Goal: Task Accomplishment & Management: Complete application form

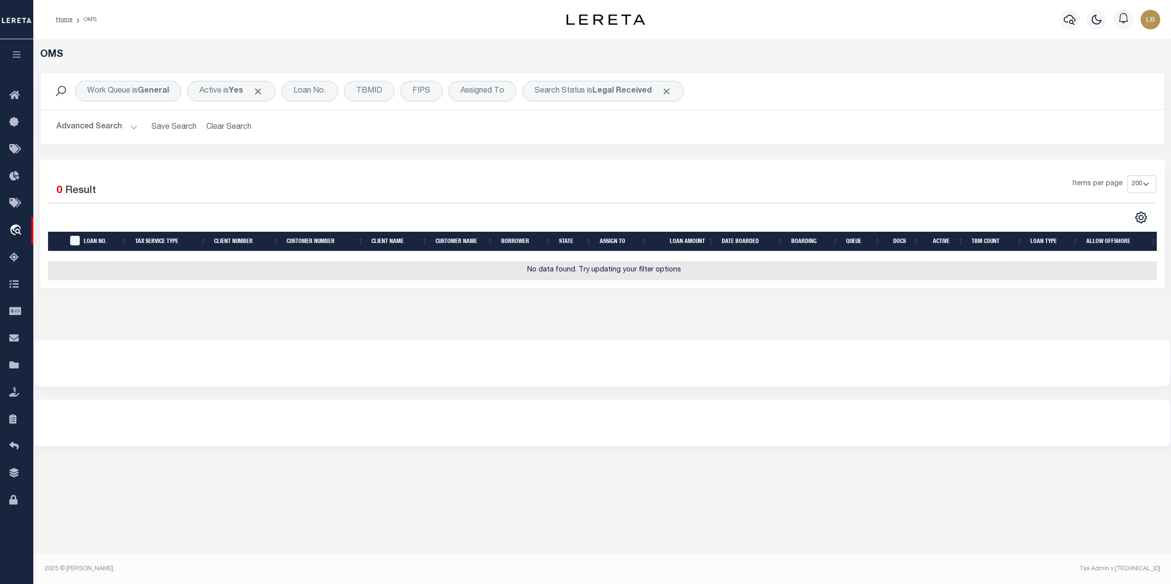
select select "200"
click at [228, 124] on button "Clear Search" at bounding box center [228, 127] width 53 height 19
click at [96, 122] on button "Advanced Search" at bounding box center [96, 127] width 81 height 19
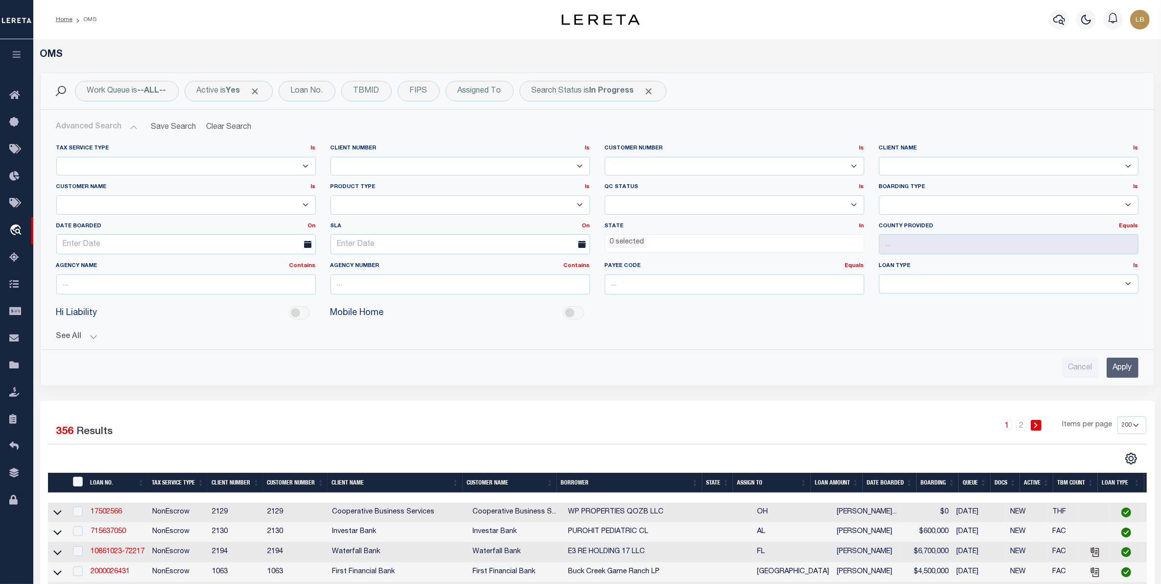
click at [657, 239] on ul "0 selected" at bounding box center [734, 241] width 259 height 13
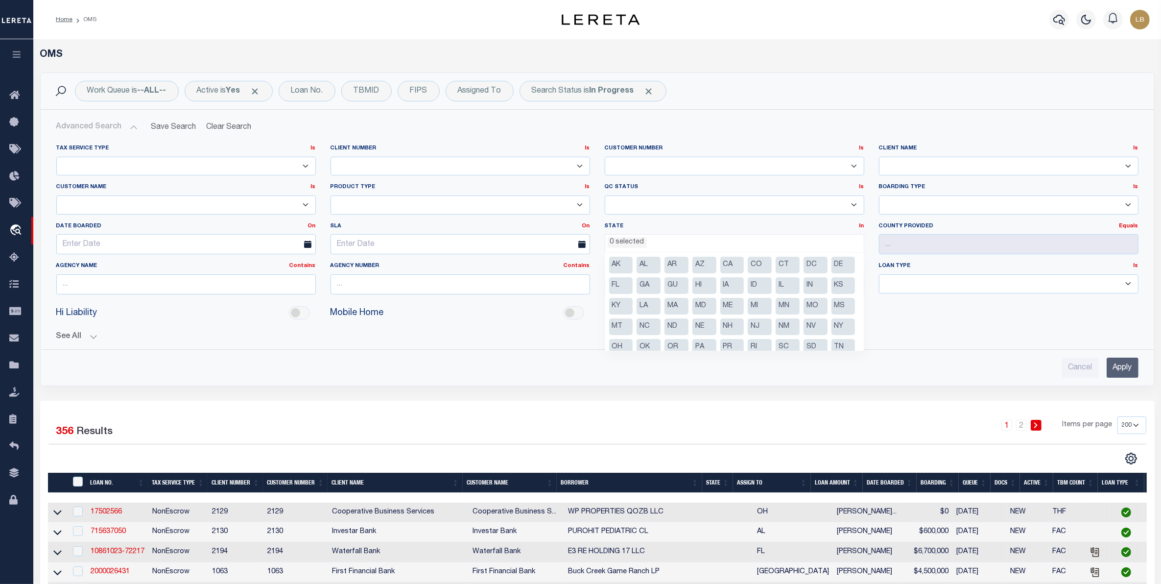
scroll to position [49, 0]
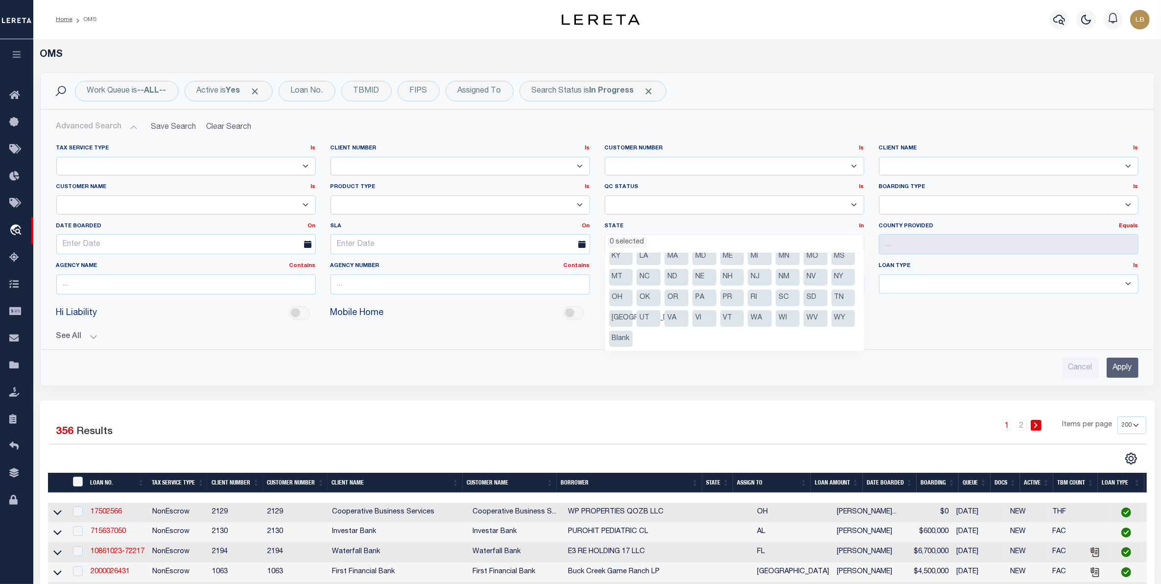
click at [633, 319] on li "[GEOGRAPHIC_DATA]" at bounding box center [621, 318] width 24 height 17
select select "[GEOGRAPHIC_DATA]"
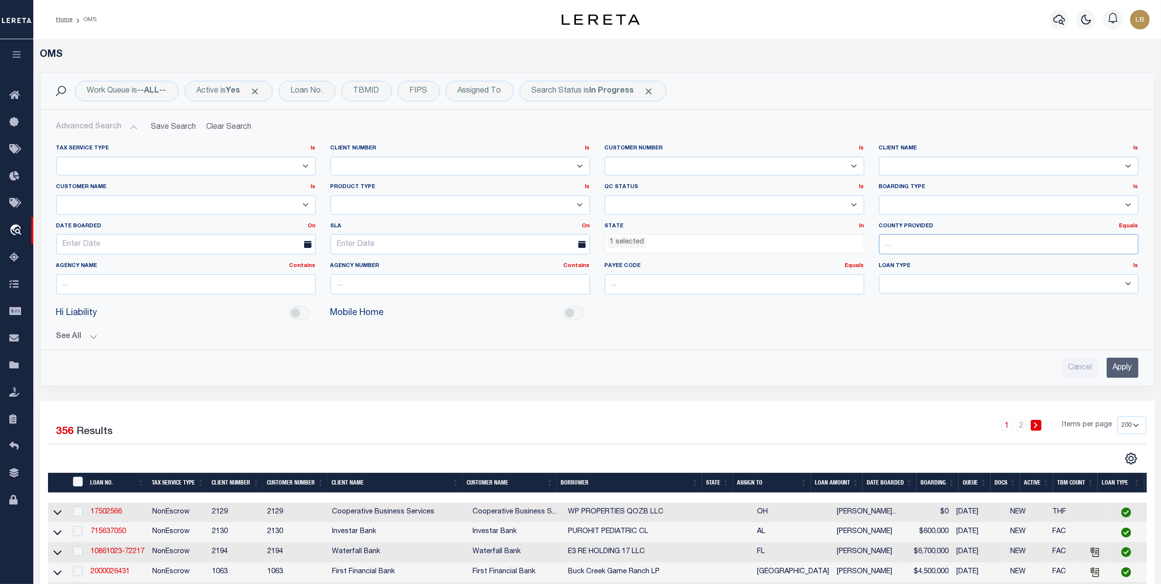
click at [897, 243] on input "text" at bounding box center [1009, 244] width 260 height 20
click at [908, 257] on div "Tarrant" at bounding box center [1009, 264] width 259 height 16
type input "Tarrant"
click at [1119, 374] on input "Apply" at bounding box center [1123, 368] width 32 height 20
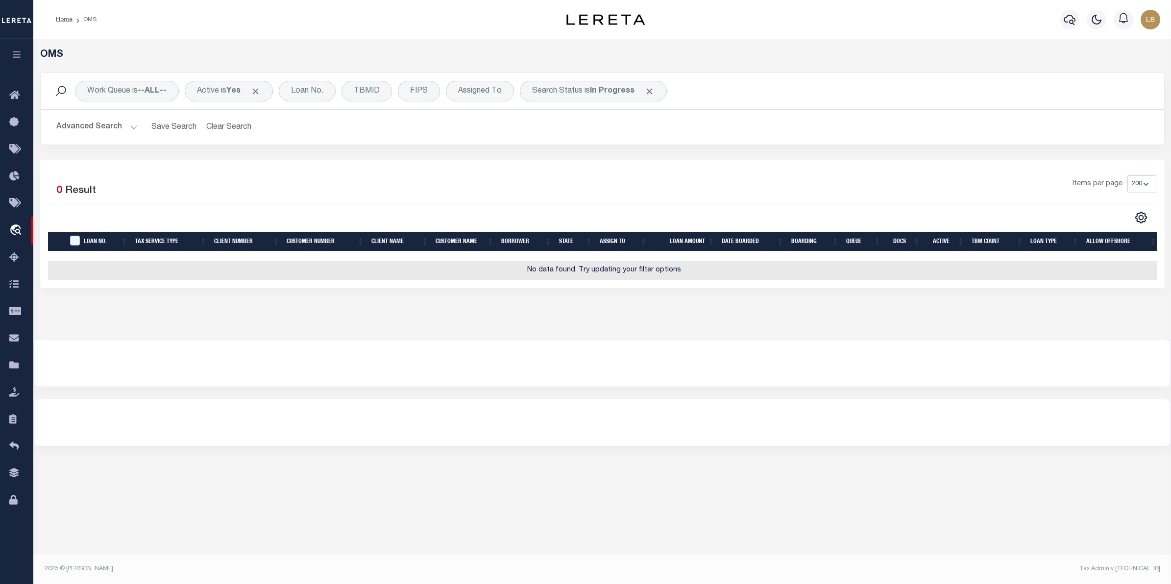
click at [91, 129] on button "Advanced Search" at bounding box center [96, 127] width 81 height 19
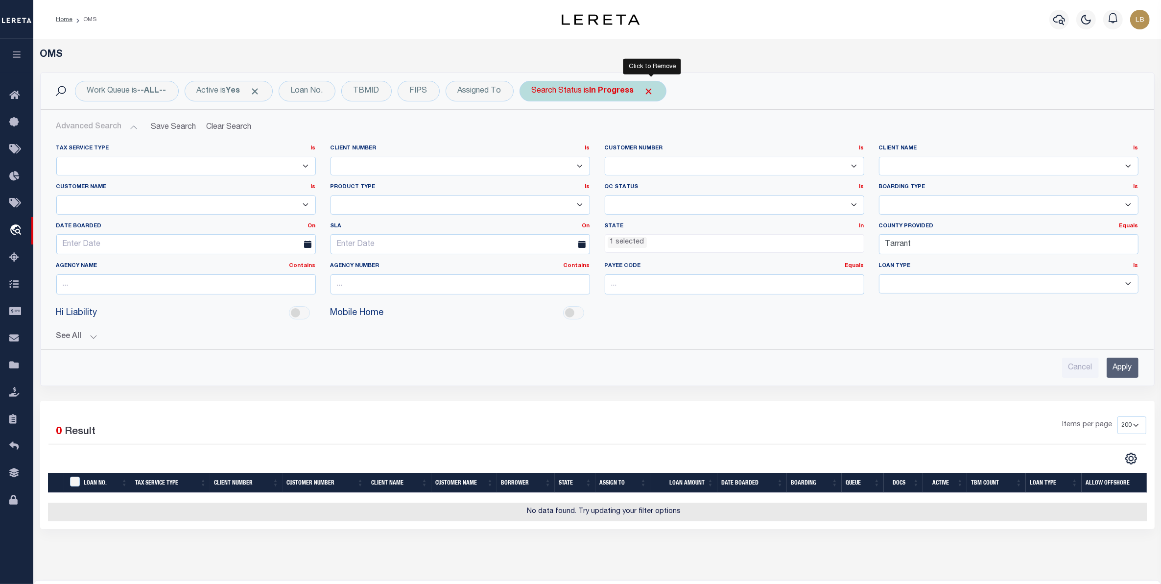
click at [654, 89] on span "Click to Remove" at bounding box center [649, 91] width 10 height 10
click at [555, 96] on div "Search Status" at bounding box center [557, 91] width 75 height 21
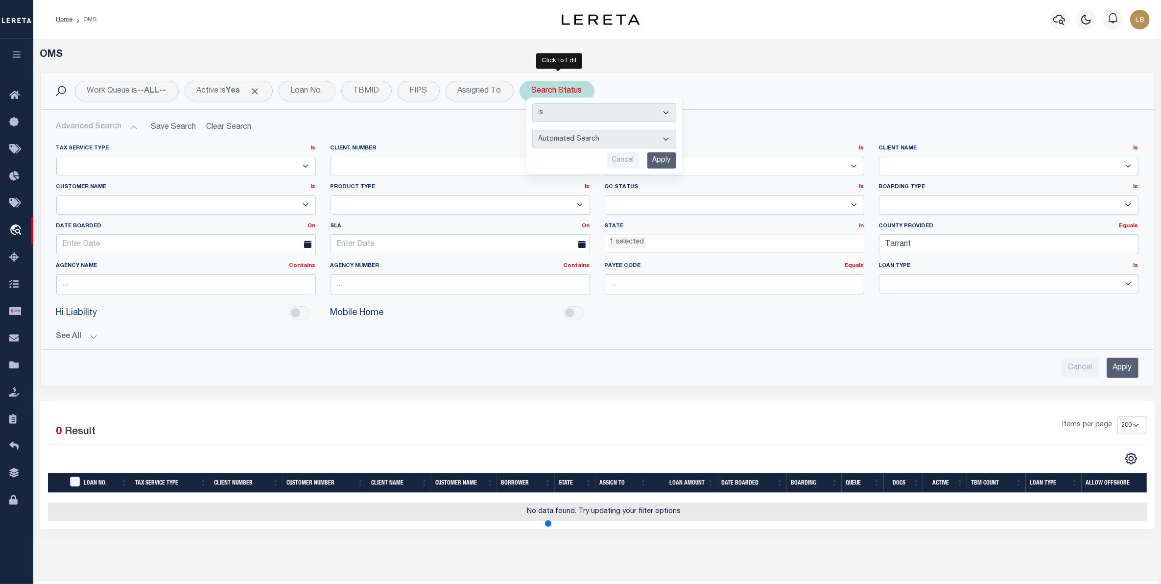
click at [549, 139] on select "Automated Search Bad Parcel Complete Duplicate Parcel High Dollar Reporting In …" at bounding box center [604, 139] width 144 height 19
select select "QC"
click at [534, 130] on select "Automated Search Bad Parcel Complete Duplicate Parcel High Dollar Reporting In …" at bounding box center [604, 139] width 144 height 19
click at [648, 165] on div "Cancel Apply" at bounding box center [604, 160] width 144 height 16
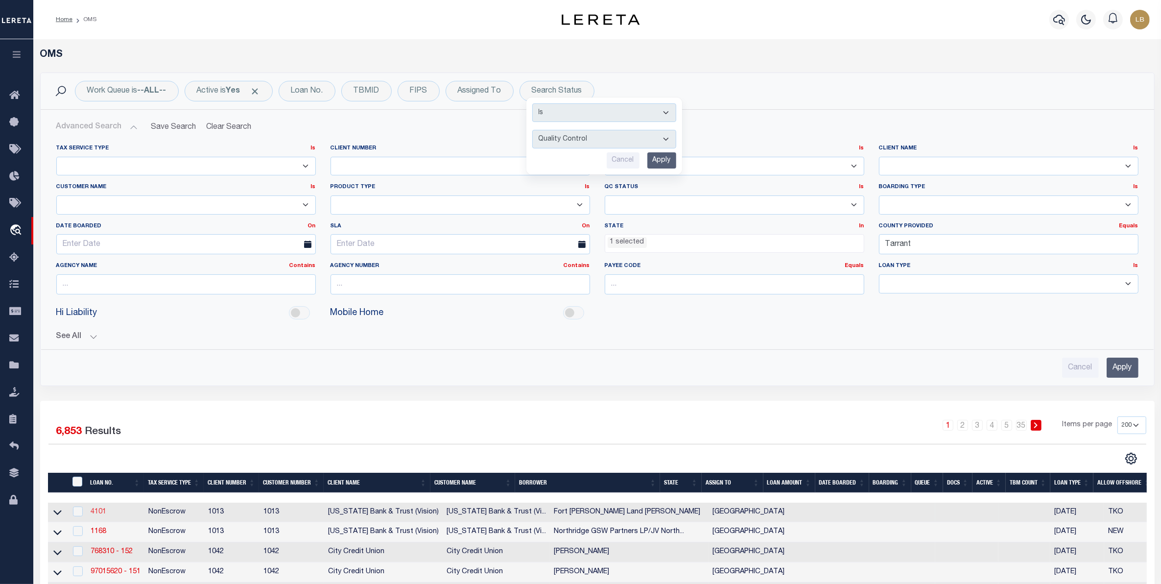
click at [92, 514] on link "4101" at bounding box center [99, 511] width 16 height 7
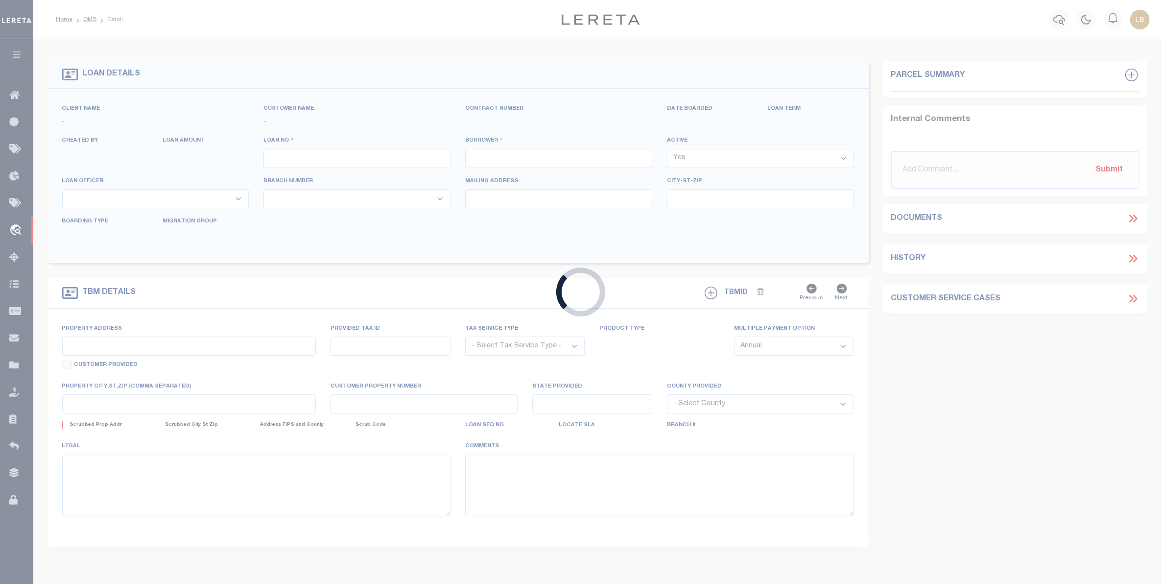
type input "4101"
type input "Fort [PERSON_NAME] Land [PERSON_NAME]"
select select
select select "NonEscrow"
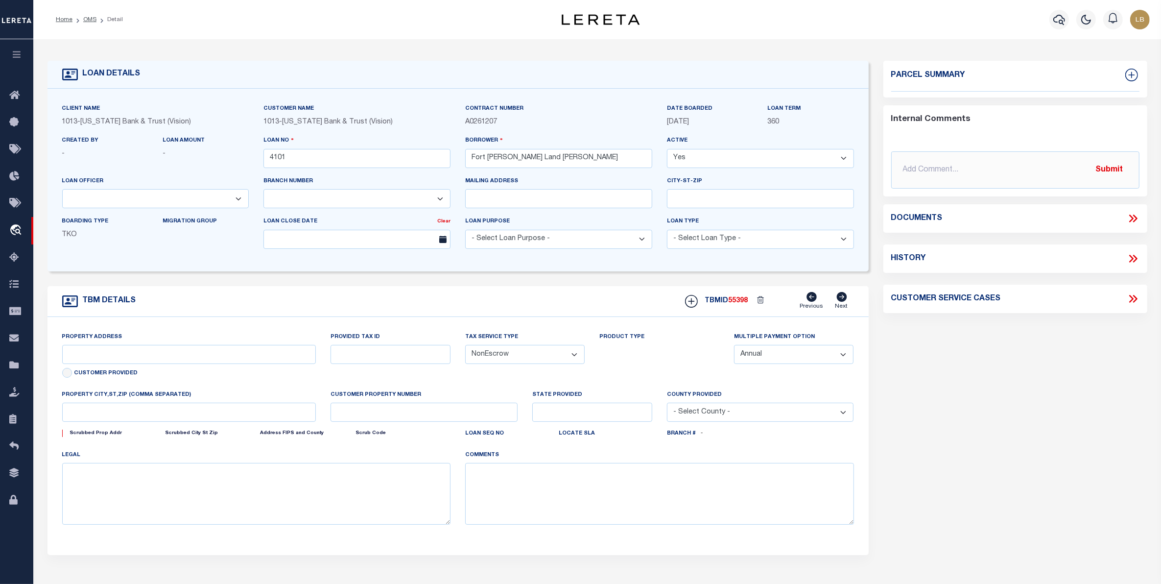
type input "3700 E Loop 820"
select select
type input "[GEOGRAPHIC_DATA]"
select select "Tarrant"
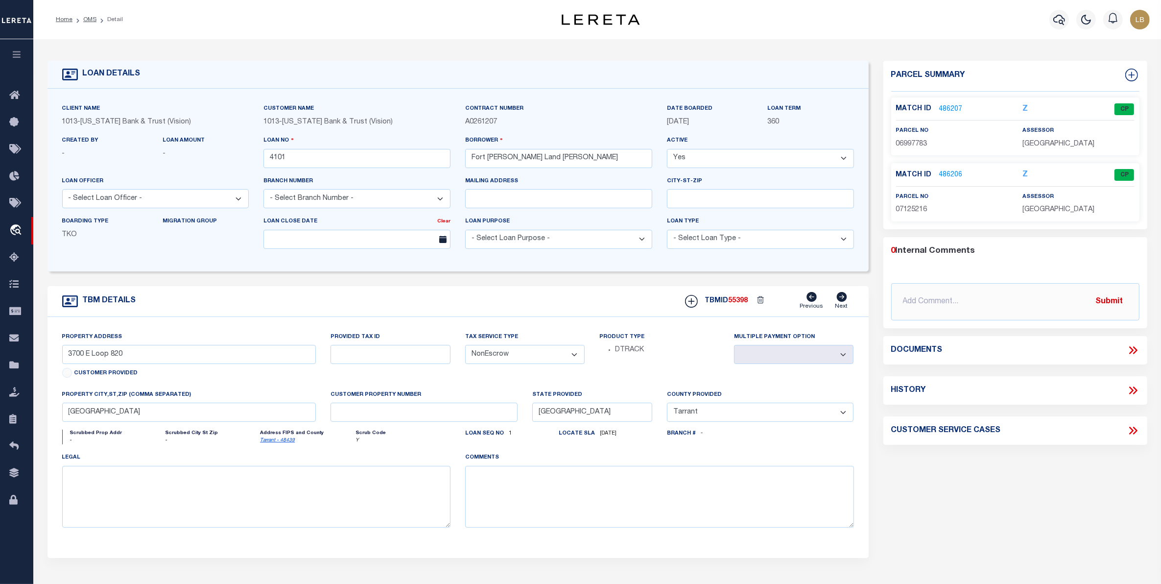
click at [952, 107] on link "486207" at bounding box center [951, 109] width 24 height 10
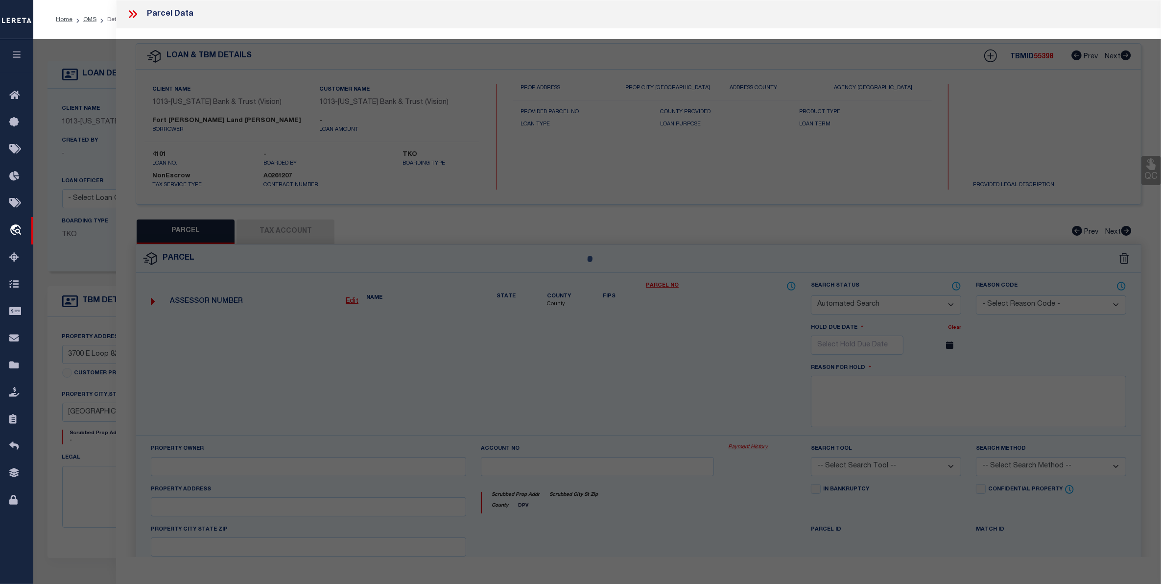
checkbox input "false"
select select "CP"
type input "FORTROWLETTLAND JV"
type input "A1693---2E01---20"
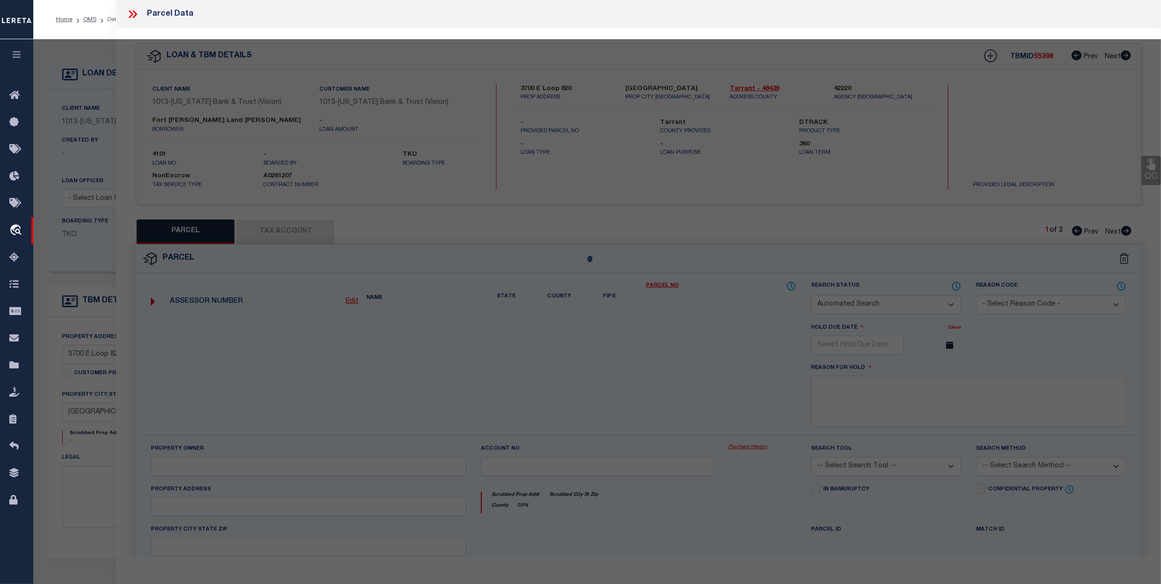
type input "3600 E 820 LOOP S"
checkbox input "false"
type input "[GEOGRAPHIC_DATA] [GEOGRAPHIC_DATA]"
type textarea "[PERSON_NAME] SURVEY ABSTRACT 1693 TRACT 2E1 & 2F3A"
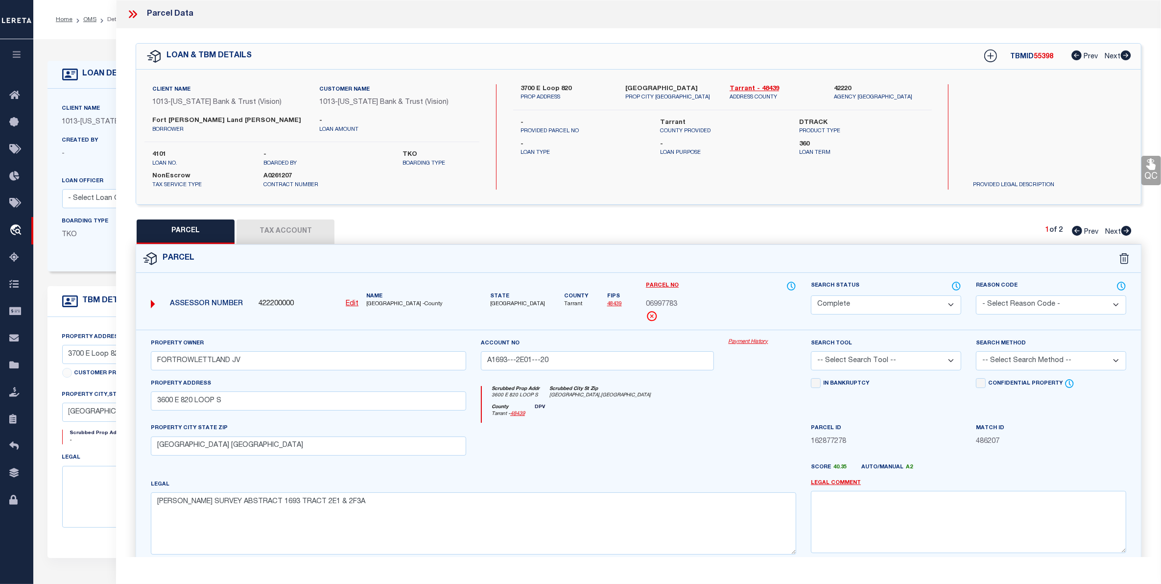
drag, startPoint x: 89, startPoint y: 18, endPoint x: 316, endPoint y: 87, distance: 237.5
click at [89, 18] on link "OMS" at bounding box center [89, 20] width 13 height 6
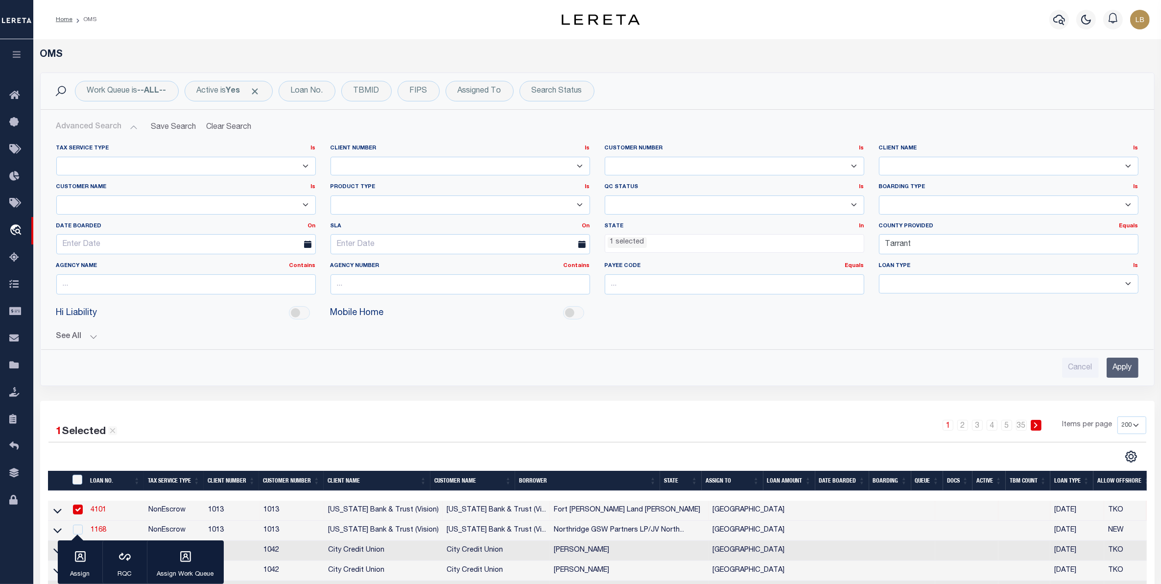
click at [87, 130] on button "Advanced Search" at bounding box center [96, 127] width 81 height 19
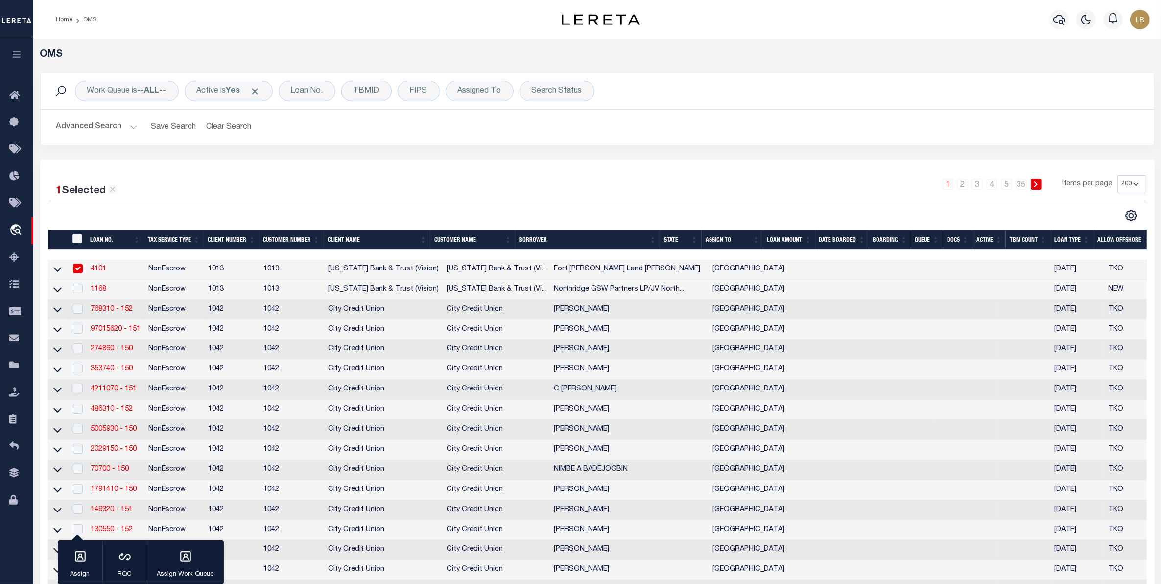
click at [87, 130] on button "Advanced Search" at bounding box center [96, 127] width 81 height 19
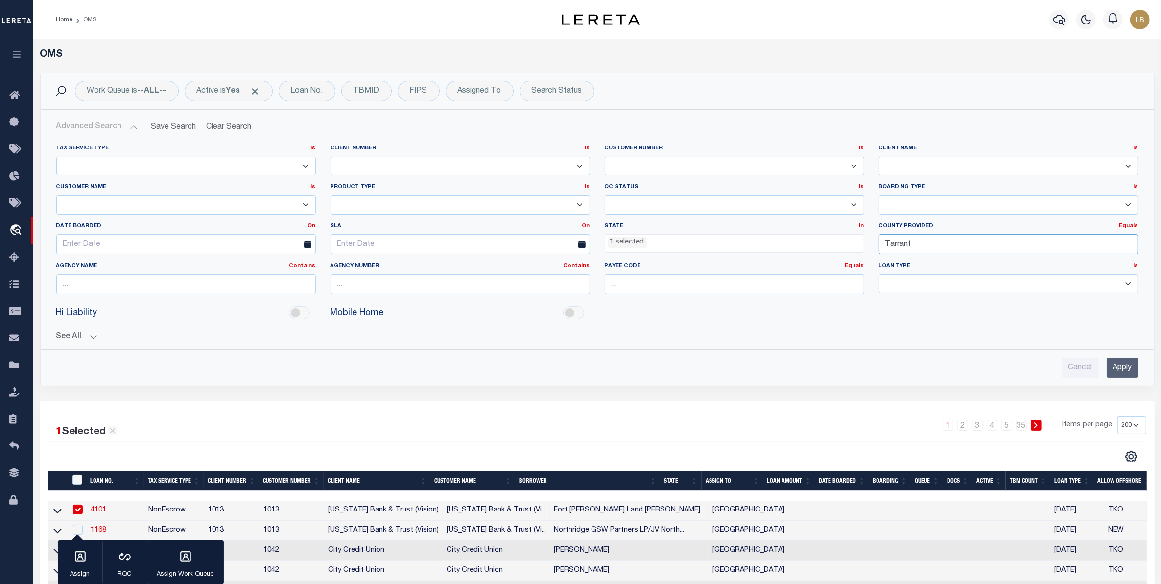
drag, startPoint x: 927, startPoint y: 246, endPoint x: 804, endPoint y: 246, distance: 122.9
click at [804, 246] on div "Tax Service Type Is Is Contains Escrow NonEscrow Client Number Is Is Contains 1…" at bounding box center [597, 223] width 1097 height 158
type input "[PERSON_NAME]"
click at [899, 262] on div "[PERSON_NAME]" at bounding box center [1009, 264] width 259 height 16
click at [1112, 364] on input "Apply" at bounding box center [1123, 368] width 32 height 20
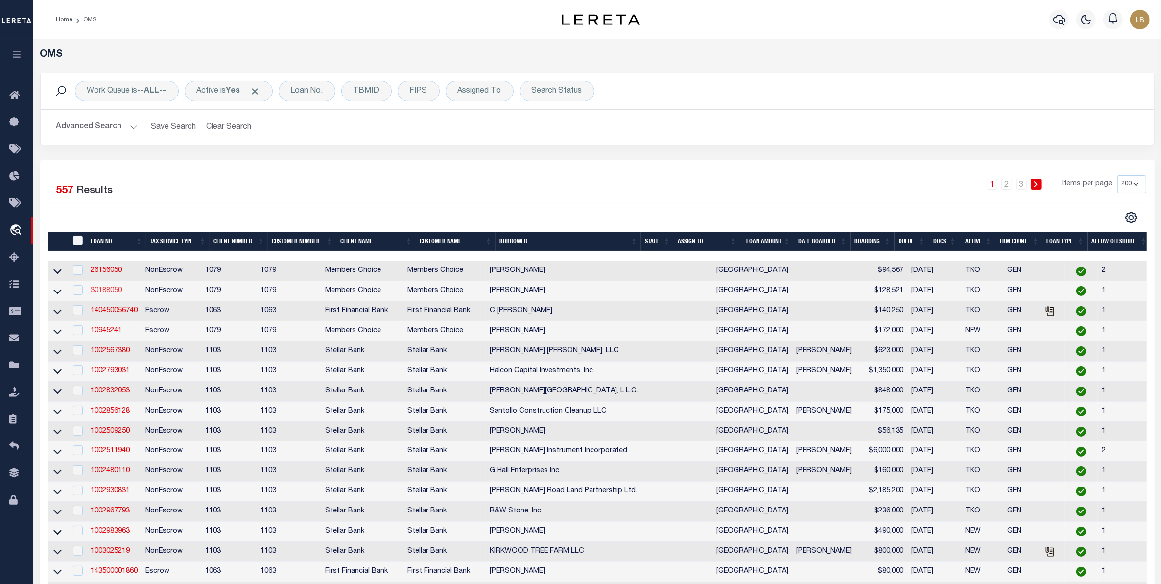
click at [96, 291] on link "30188050" at bounding box center [106, 290] width 31 height 7
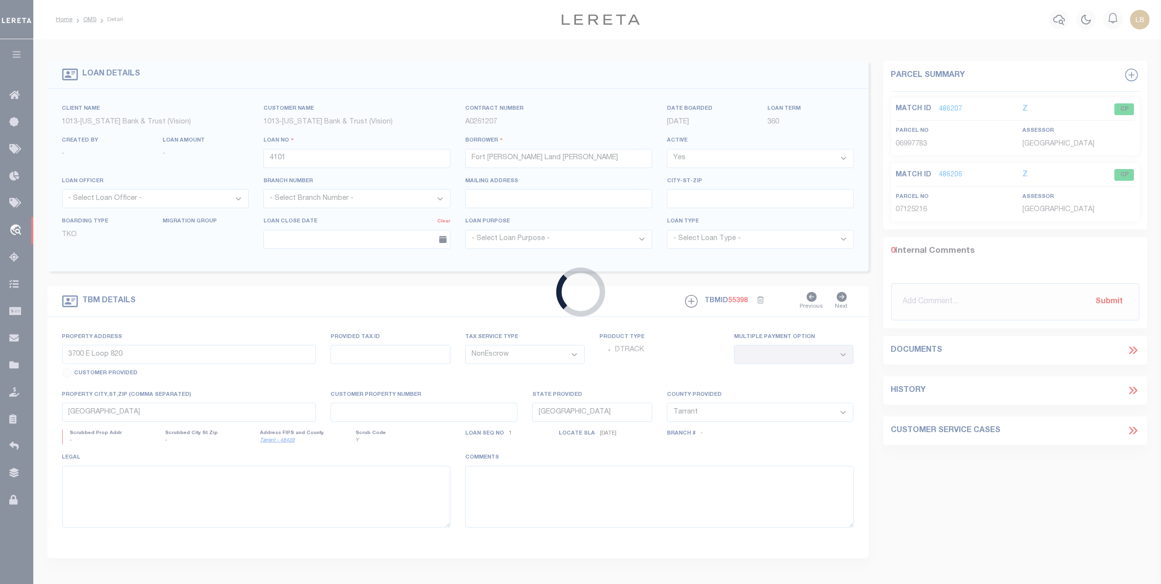
type input "30188050"
type input "[PERSON_NAME]"
select select
type input "[STREET_ADDRESS][PERSON_NAME]"
type input "[PERSON_NAME][GEOGRAPHIC_DATA]-2177"
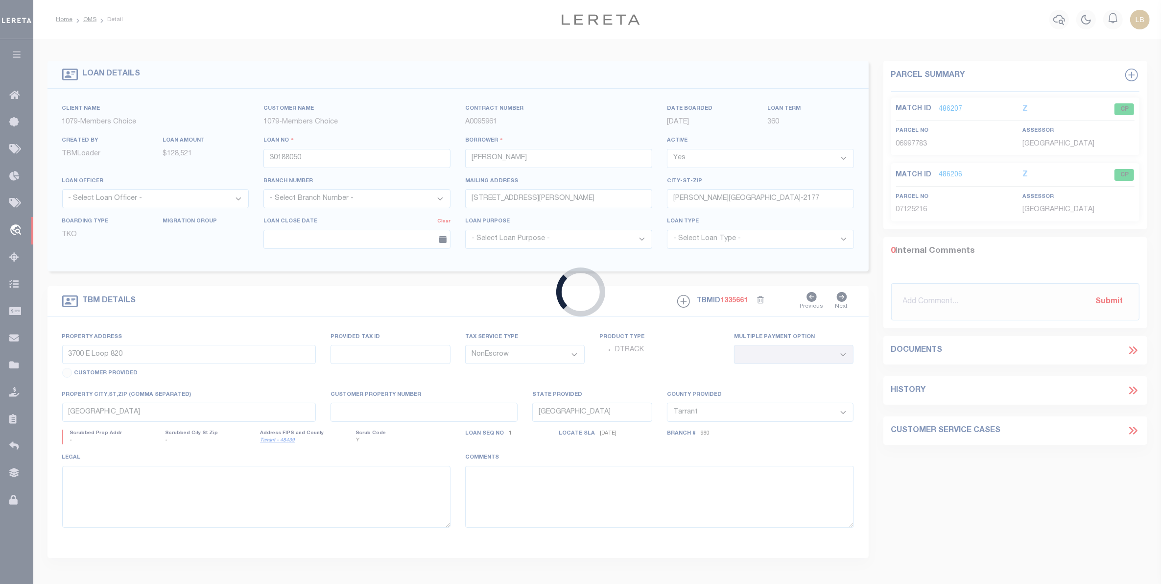
select select "715"
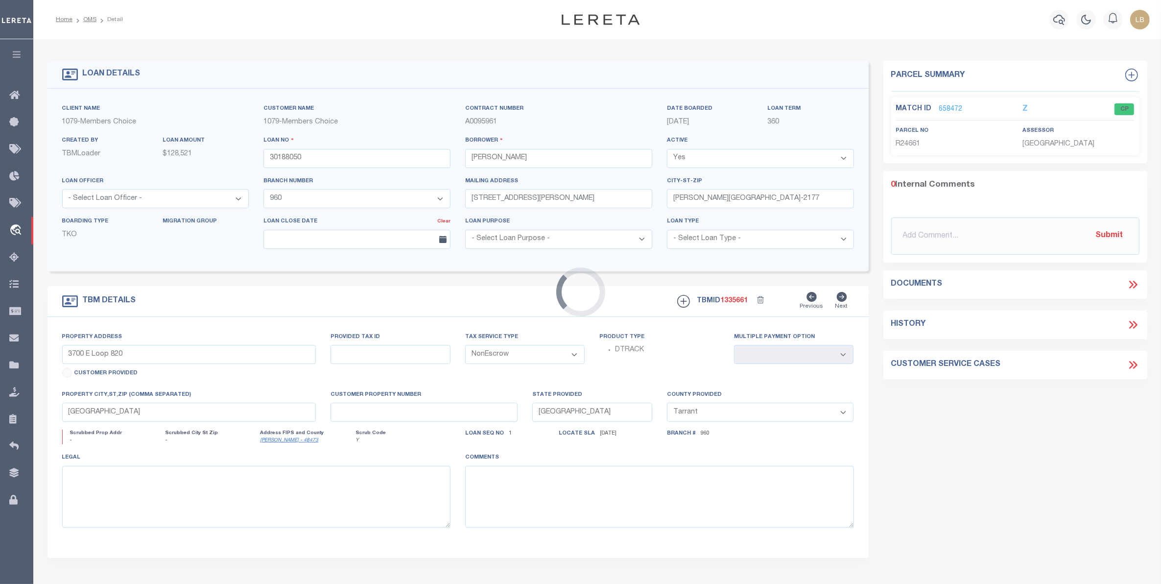
type input "[STREET_ADDRESS][PERSON_NAME]"
type input "659000001000000"
select select
type input "[PERSON_NAME][GEOGRAPHIC_DATA]"
select select
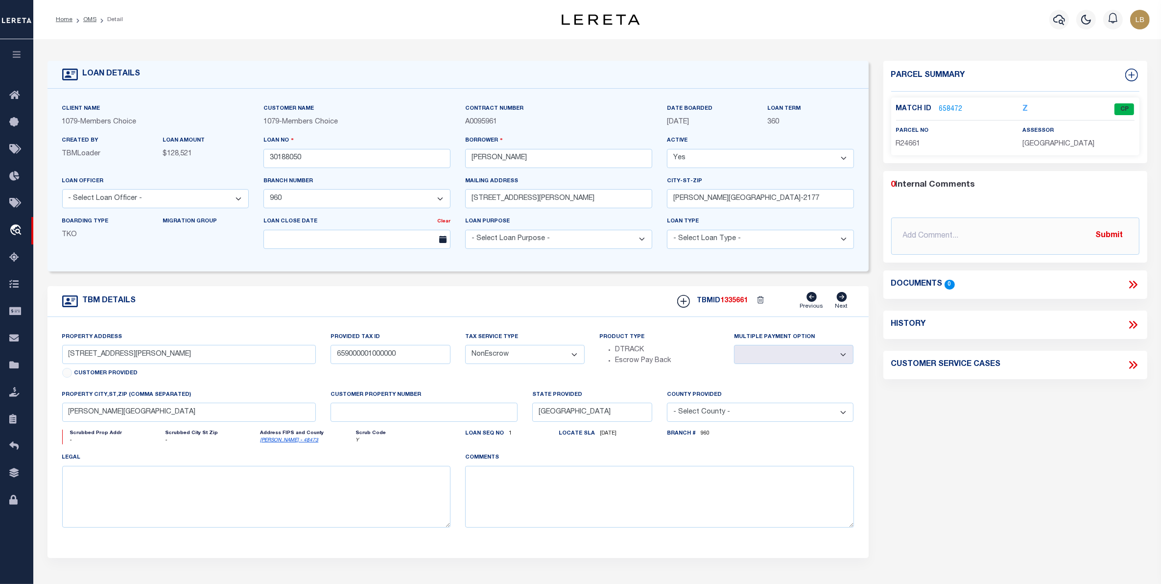
click at [949, 106] on link "658472" at bounding box center [951, 109] width 24 height 10
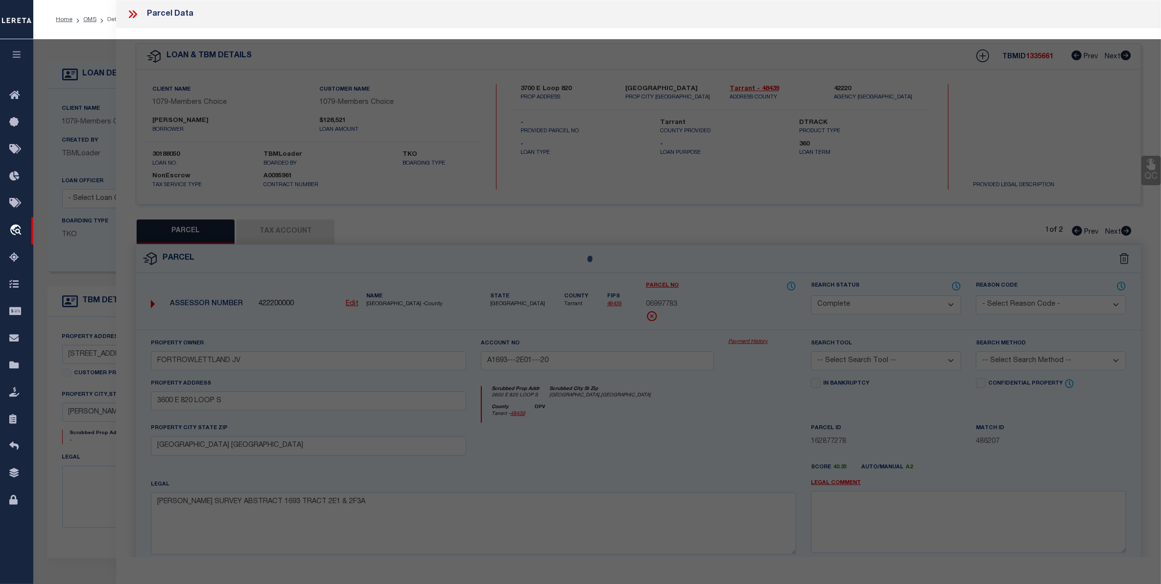
select select "AS"
checkbox input "false"
select select "CP"
type input "[PERSON_NAME]"
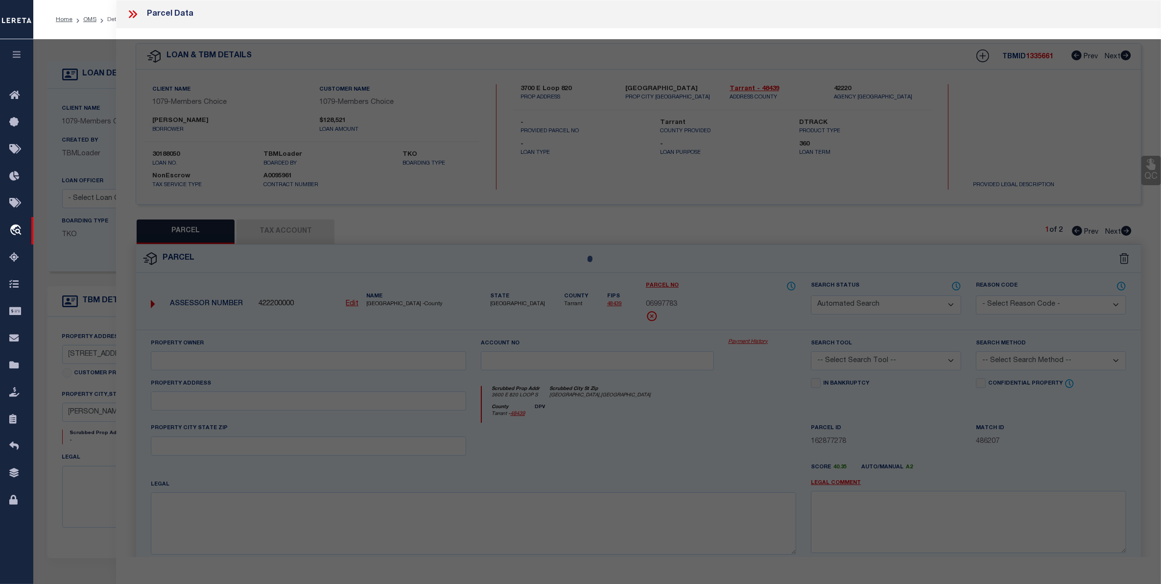
type input "659000-001-000-000"
type input "[STREET_ADDRESS][PERSON_NAME]"
type textarea "[PERSON_NAME], TR 1, ACRES 3.00"
type textarea "Tax ID Special Project"
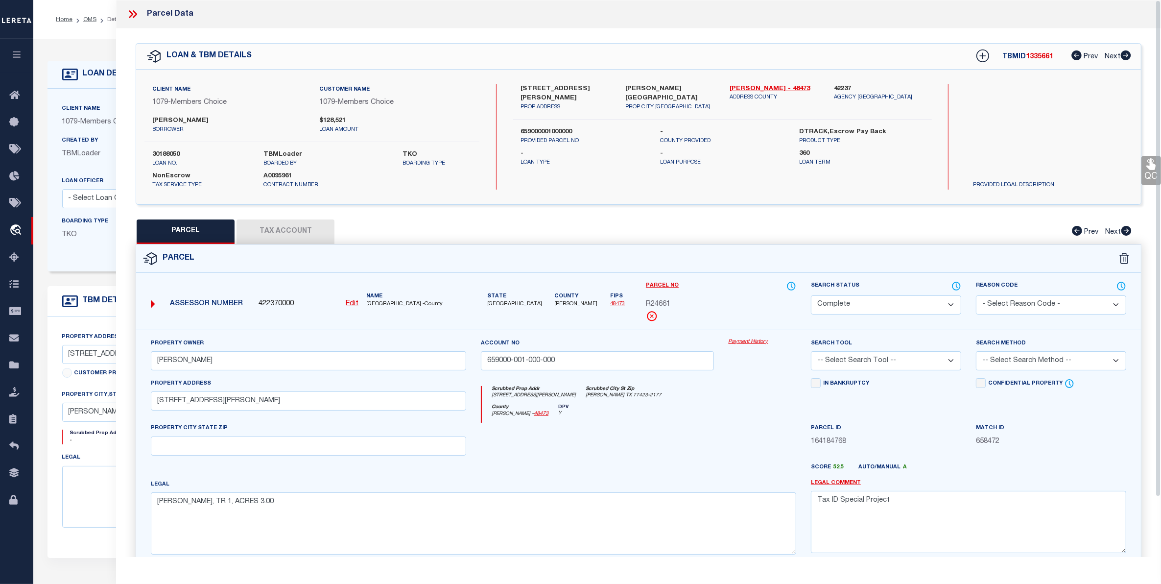
click at [130, 15] on icon at bounding box center [132, 14] width 13 height 13
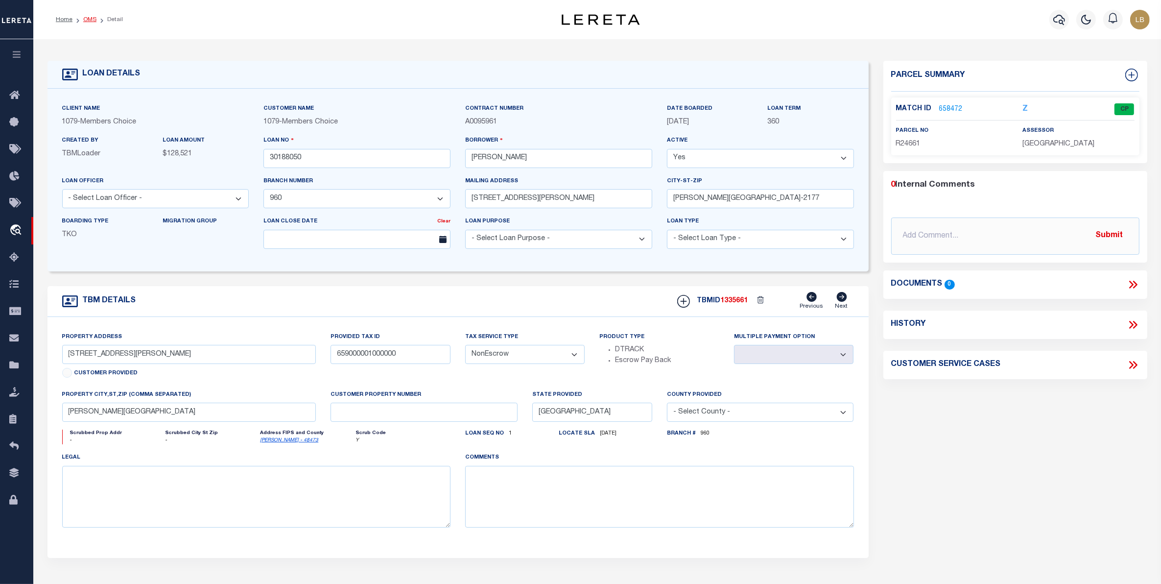
click at [89, 21] on link "OMS" at bounding box center [89, 20] width 13 height 6
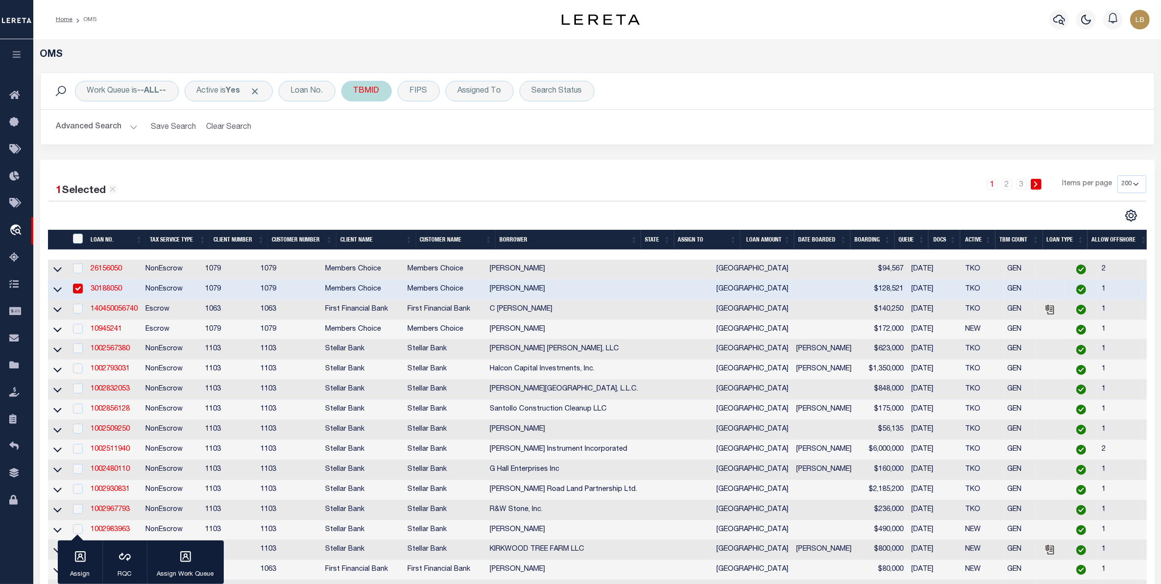
click at [369, 96] on div "TBMID" at bounding box center [366, 91] width 50 height 21
type input "3435220"
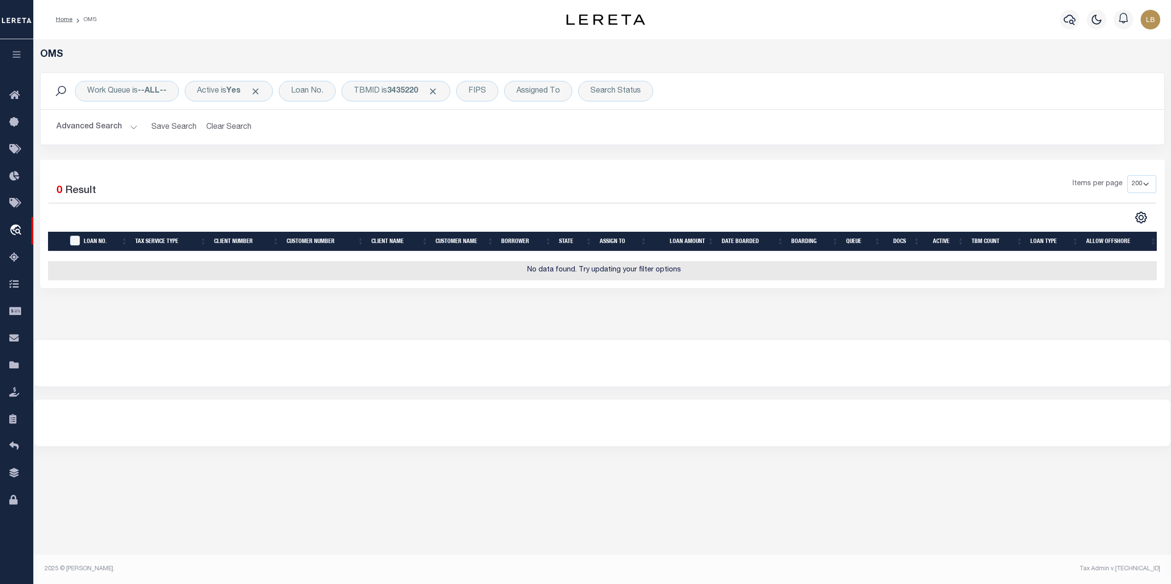
click at [94, 125] on button "Advanced Search" at bounding box center [96, 127] width 81 height 19
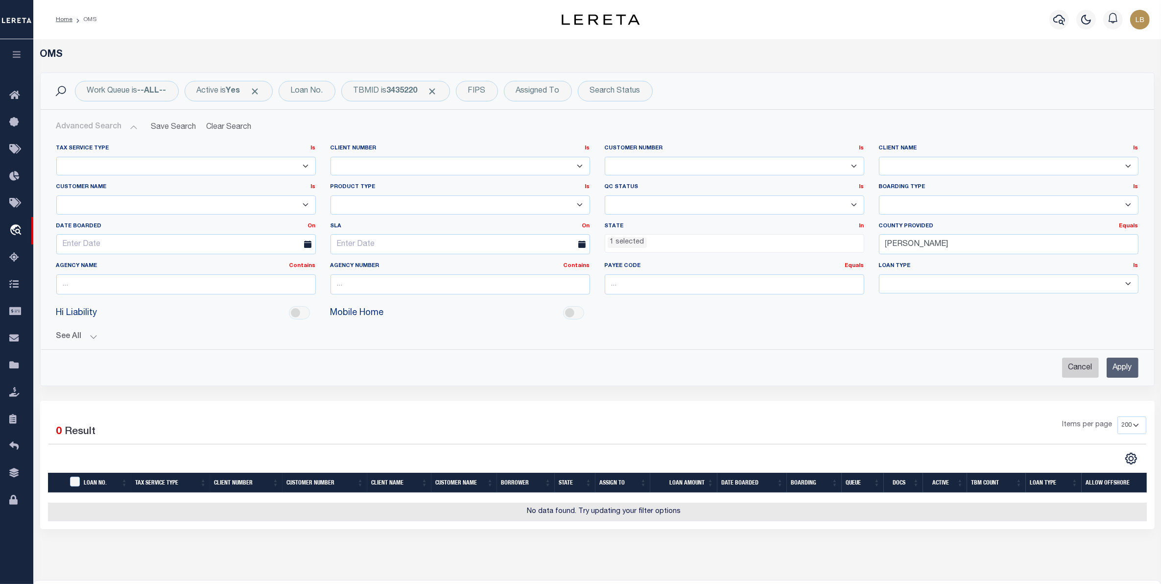
click at [1079, 366] on input "Cancel" at bounding box center [1080, 368] width 37 height 20
checkbox input "true"
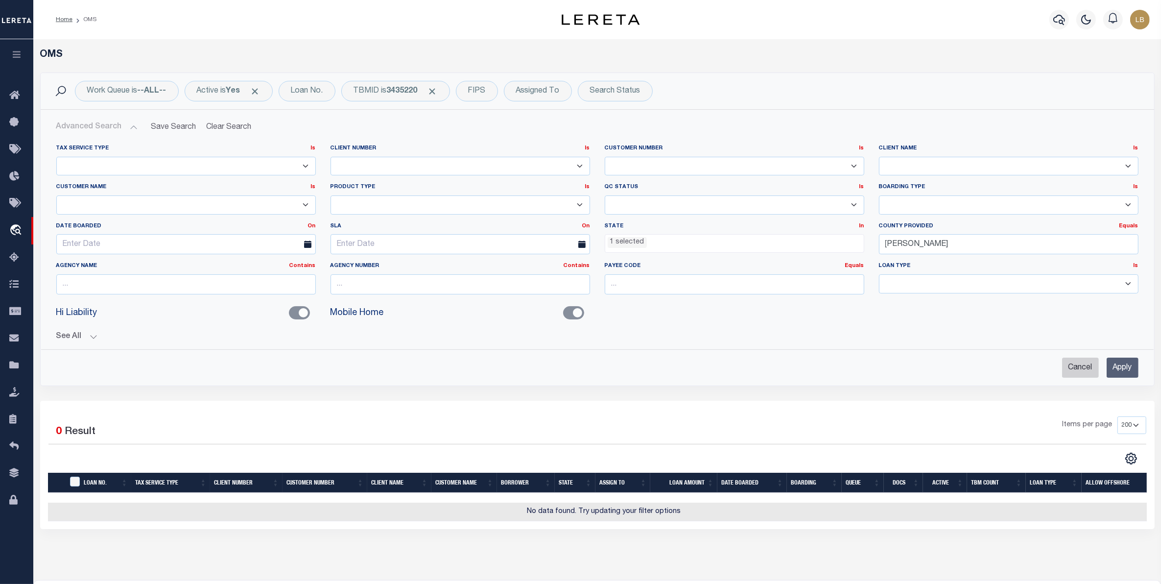
select select
checkbox input "false"
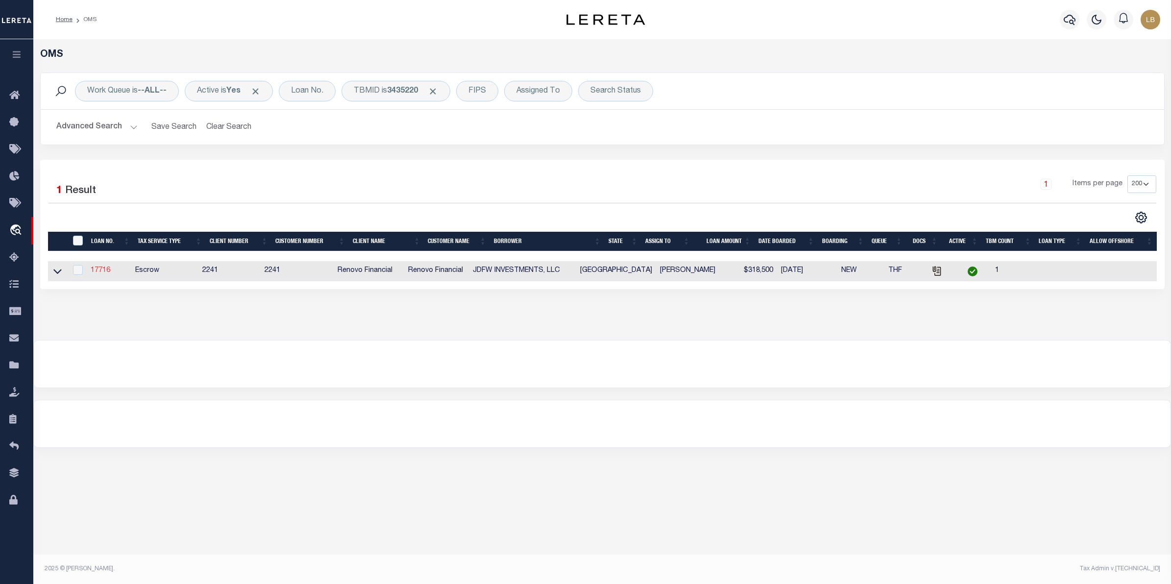
click at [96, 270] on link "17716" at bounding box center [101, 270] width 20 height 7
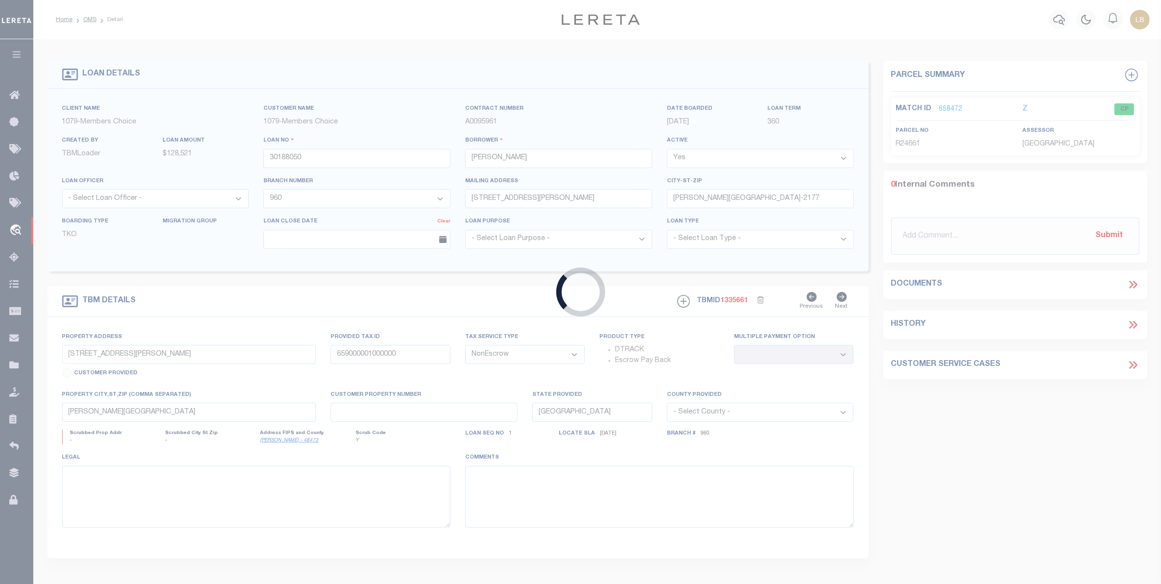
type input "17716"
type input "JDFW INVESTMENTS, LLC"
select select
type input "[STREET_ADDRESS]"
type input "[GEOGRAPHIC_DATA]"
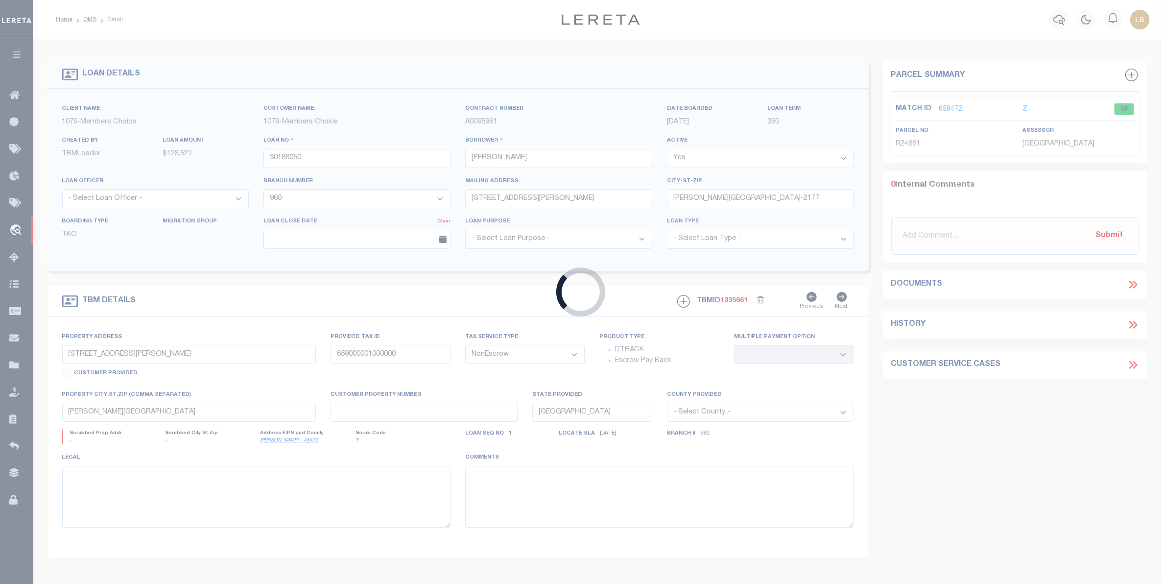
select select "10"
select select "Escrow"
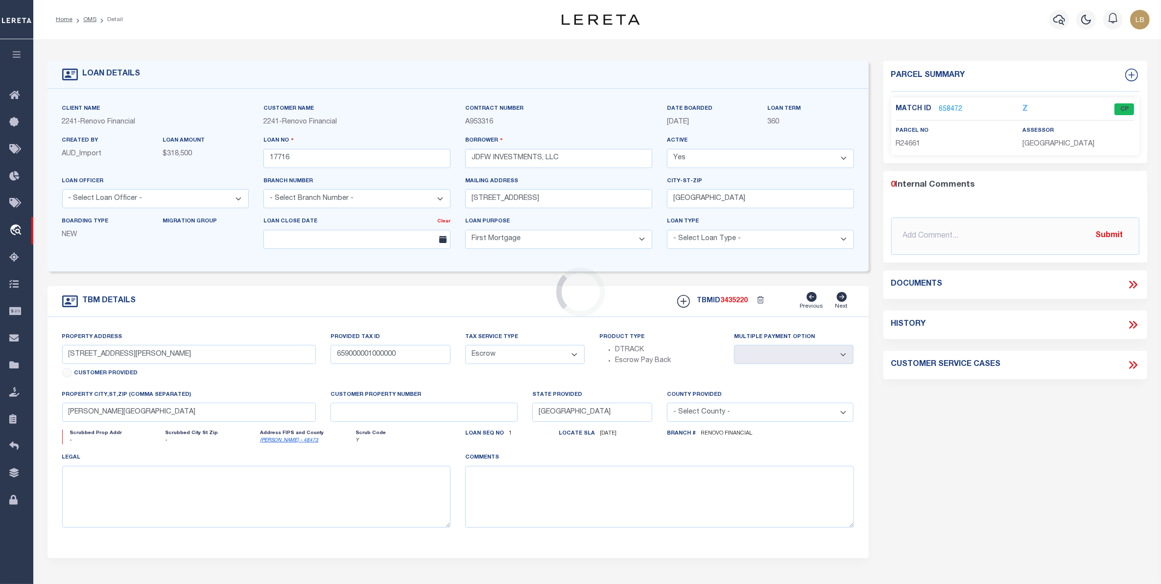
select select "25066"
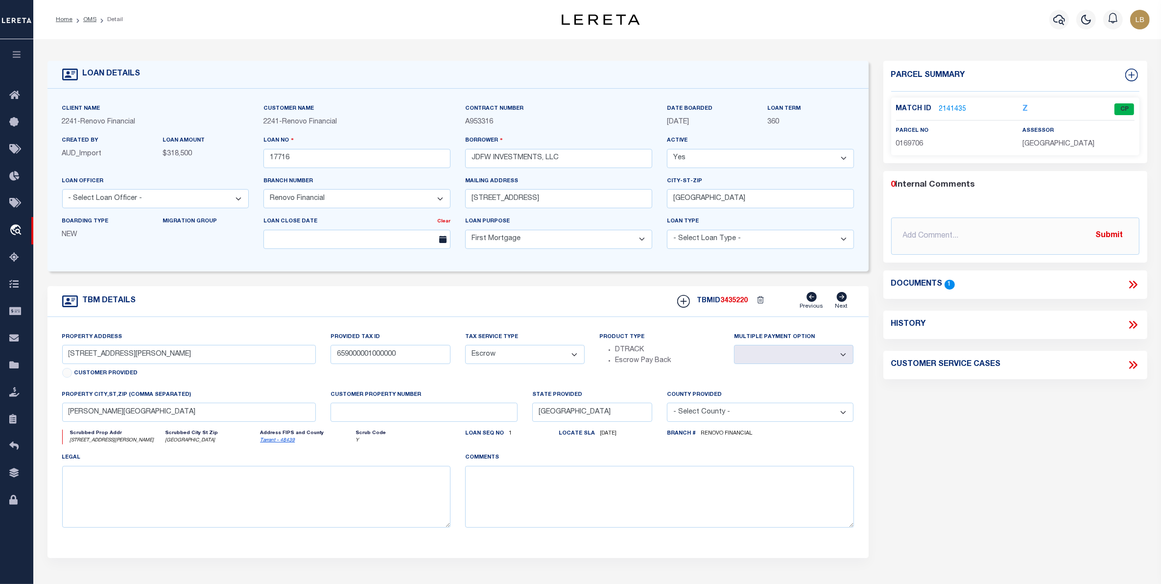
type input "[STREET_ADDRESS][PERSON_NAME]"
select select
type input "[GEOGRAPHIC_DATA]"
type input "a0kUS000009TRss"
select select
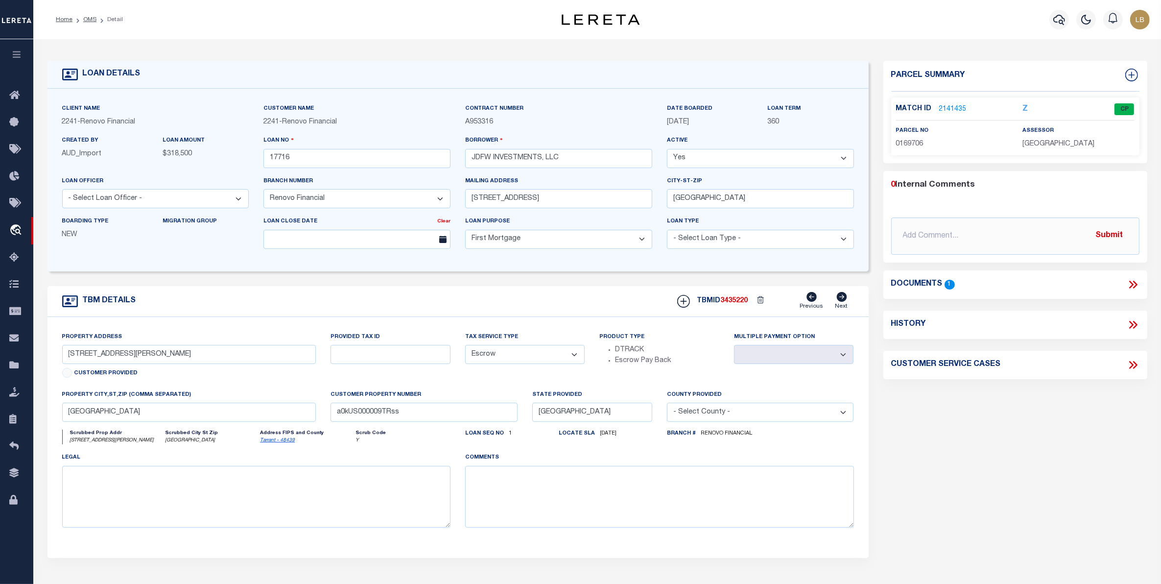
type textarea "LEGAL REQUIRED"
click at [950, 107] on link "2141435" at bounding box center [952, 109] width 27 height 10
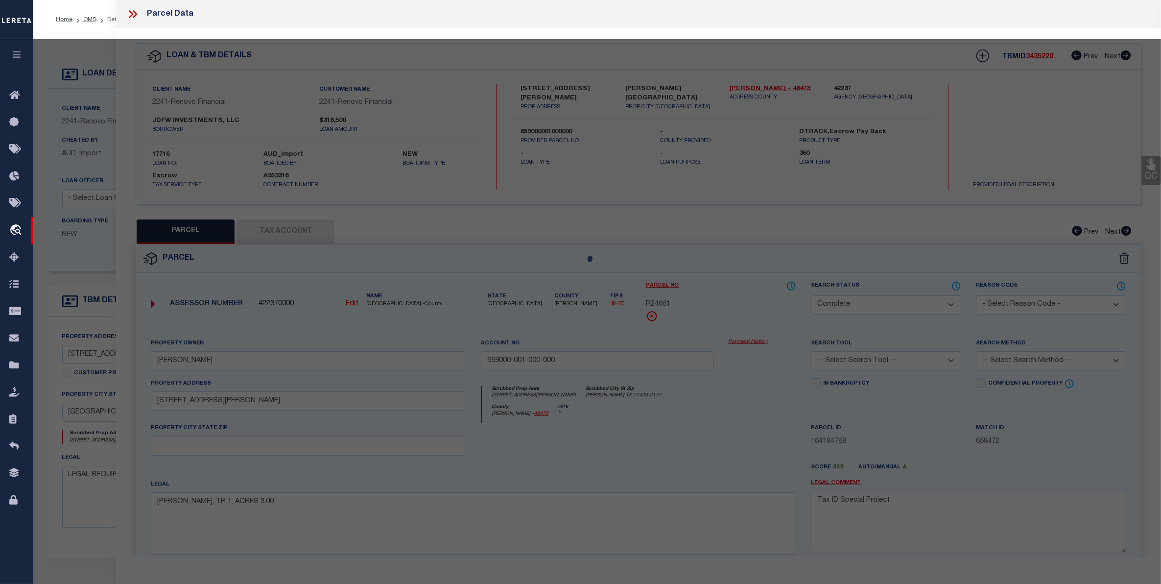
select select "AS"
checkbox input "false"
select select "CP"
type input "JDFW INVESTMENTS LLC"
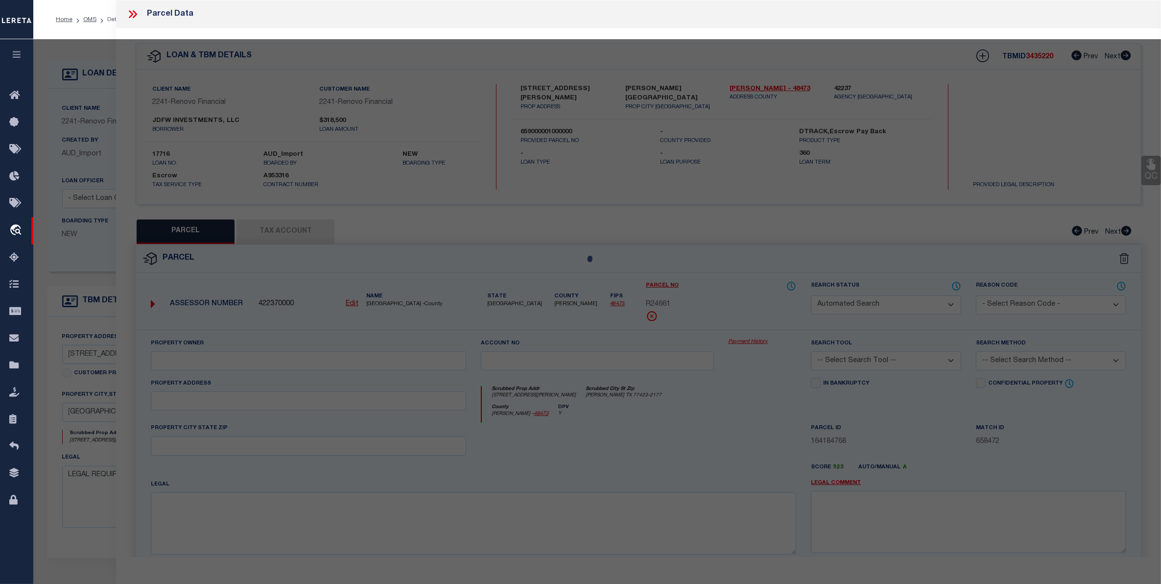
select select "AGW"
select select
type input "0001610 [PERSON_NAME] AVE"
type textarea "[GEOGRAPHIC_DATA] ADDITION BLOCK A LOT 3"
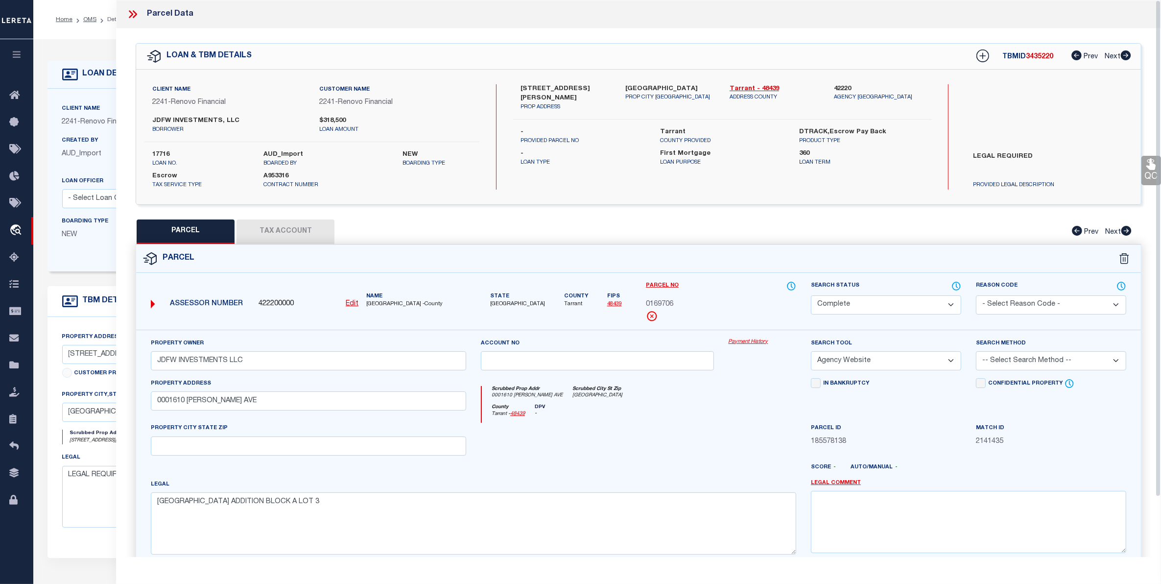
click at [300, 226] on button "Tax Account" at bounding box center [286, 231] width 98 height 24
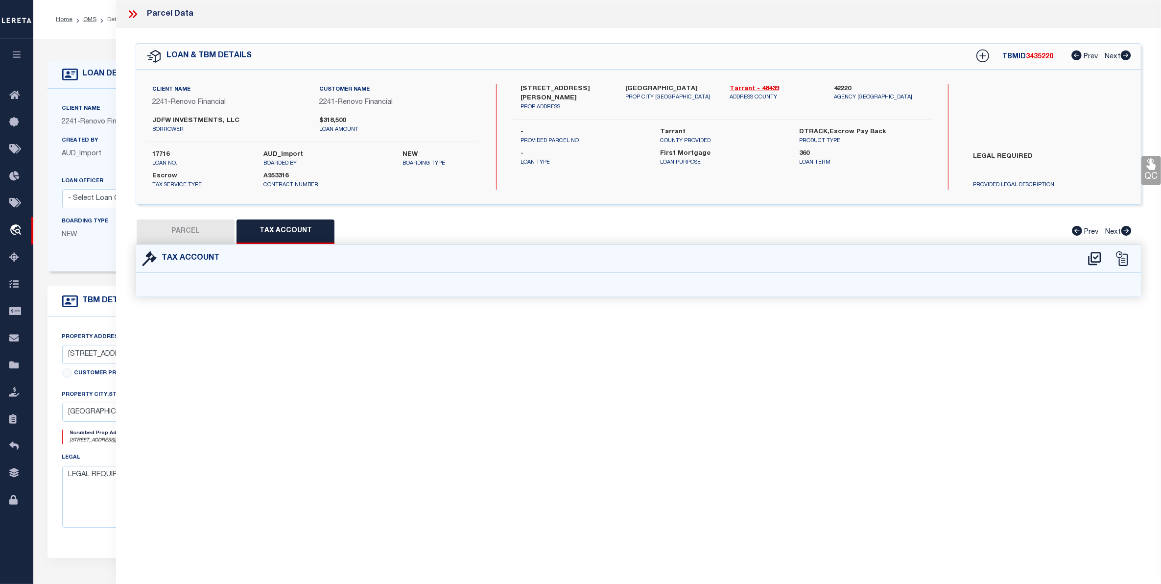
select select "100"
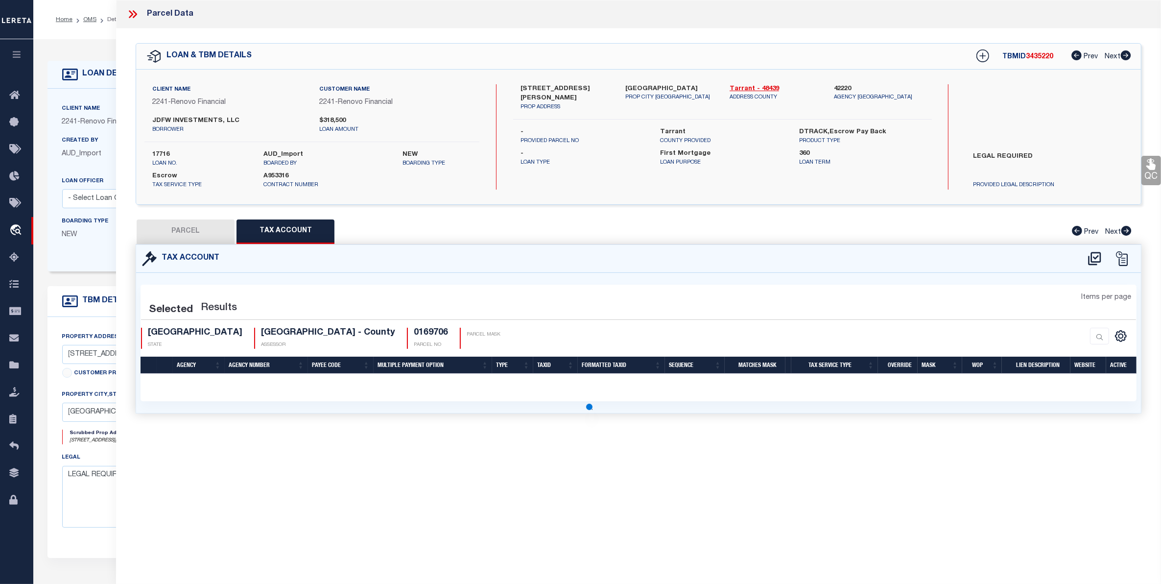
select select "100"
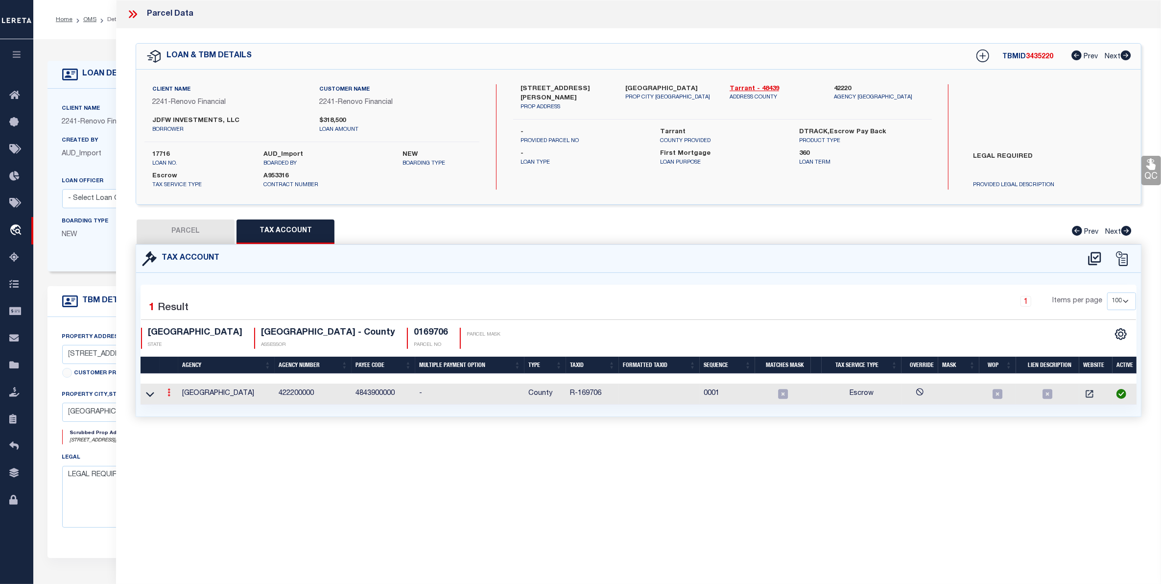
click at [168, 393] on icon at bounding box center [169, 392] width 3 height 8
click at [178, 409] on icon "" at bounding box center [179, 407] width 7 height 7
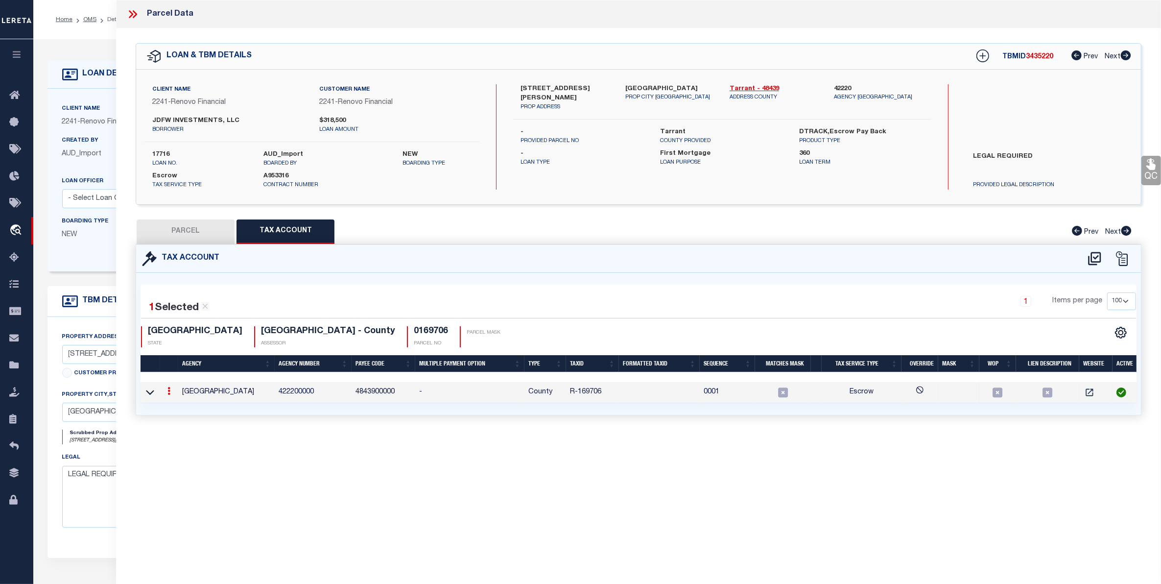
type input "R-169706"
type textarea "000$$$$$$$$ LIEN UNAVAILABLE $$$$$$ $$$$$$$$$$$"
checkbox input "true"
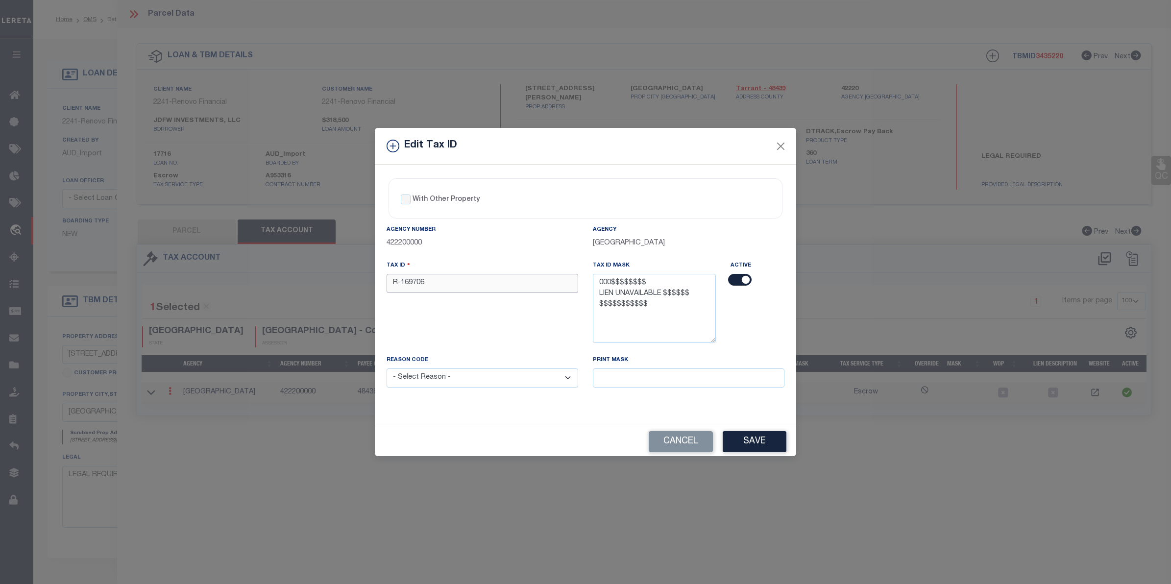
drag, startPoint x: 402, startPoint y: 287, endPoint x: 363, endPoint y: 278, distance: 39.7
click at [363, 278] on div "Edit Tax ID With Other Property With Other Property Type Temporary" at bounding box center [585, 292] width 1171 height 584
type input "000169706"
click at [561, 374] on select "- Select Reason - 099 - Other (Provide additional detail) ACT - Agency Changed …" at bounding box center [482, 377] width 192 height 19
select select "ACT"
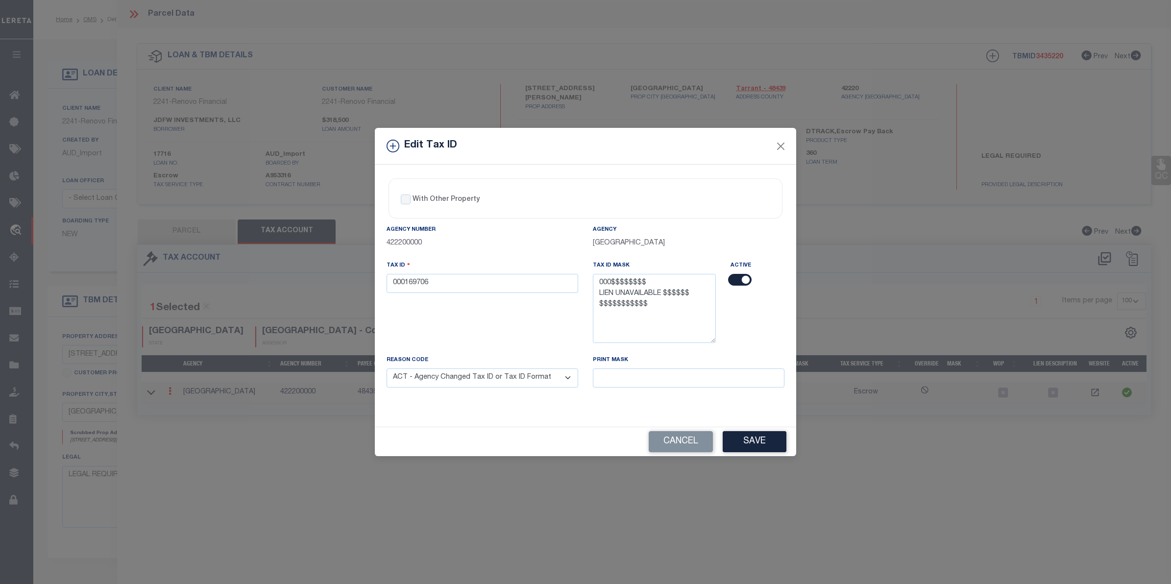
click at [386, 370] on select "- Select Reason - 099 - Other (Provide additional detail) ACT - Agency Changed …" at bounding box center [482, 377] width 192 height 19
click at [759, 434] on button "Save" at bounding box center [754, 441] width 64 height 21
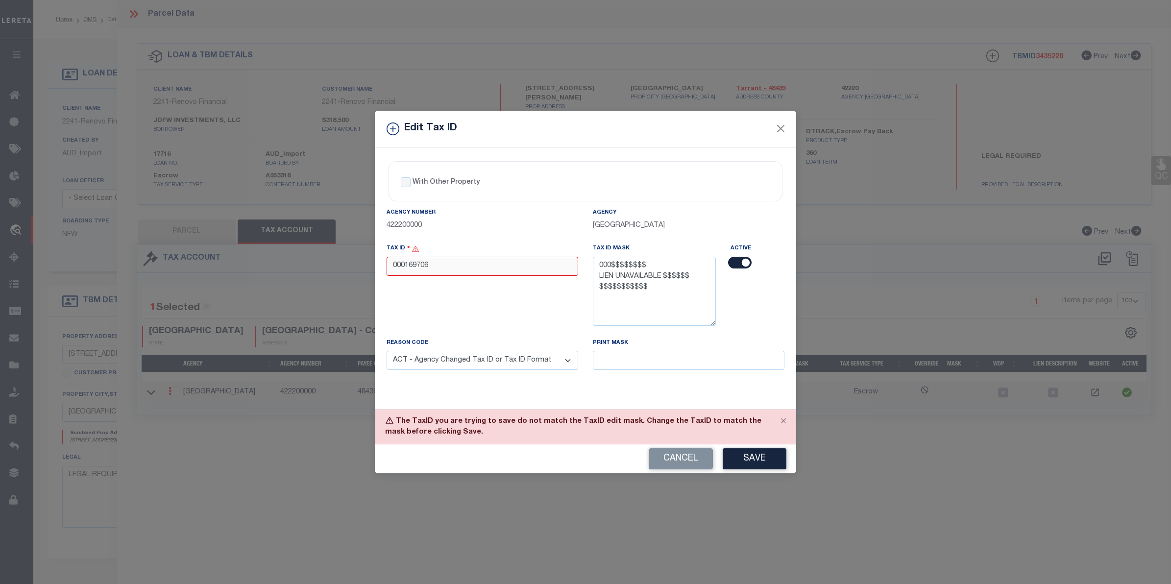
click at [394, 270] on input "000169706" at bounding box center [482, 266] width 192 height 19
click at [749, 456] on button "Save" at bounding box center [754, 458] width 64 height 21
click at [401, 267] on input "0000169706" at bounding box center [482, 266] width 192 height 19
type input "00000169706"
click at [753, 447] on div "Cancel Save" at bounding box center [585, 458] width 421 height 29
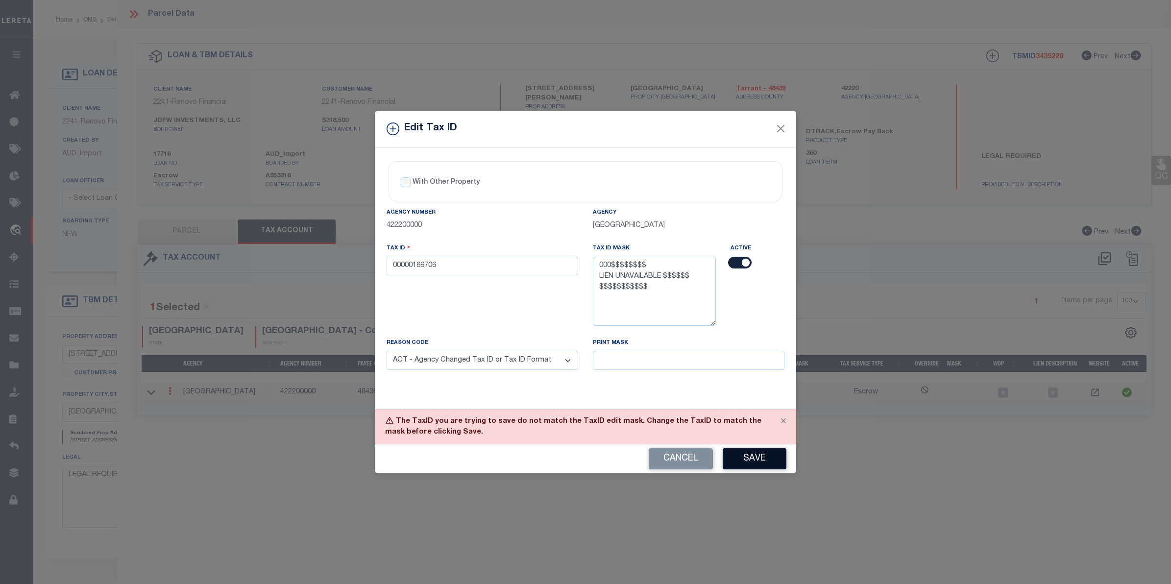
click at [746, 469] on button "Save" at bounding box center [754, 458] width 64 height 21
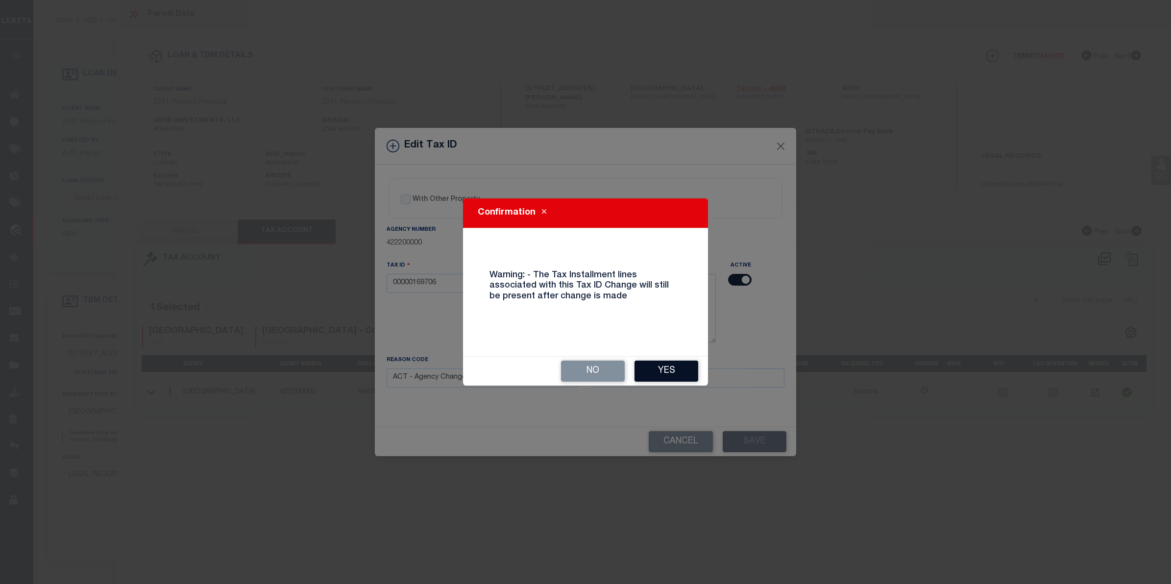
click at [667, 361] on button "Yes" at bounding box center [666, 370] width 64 height 21
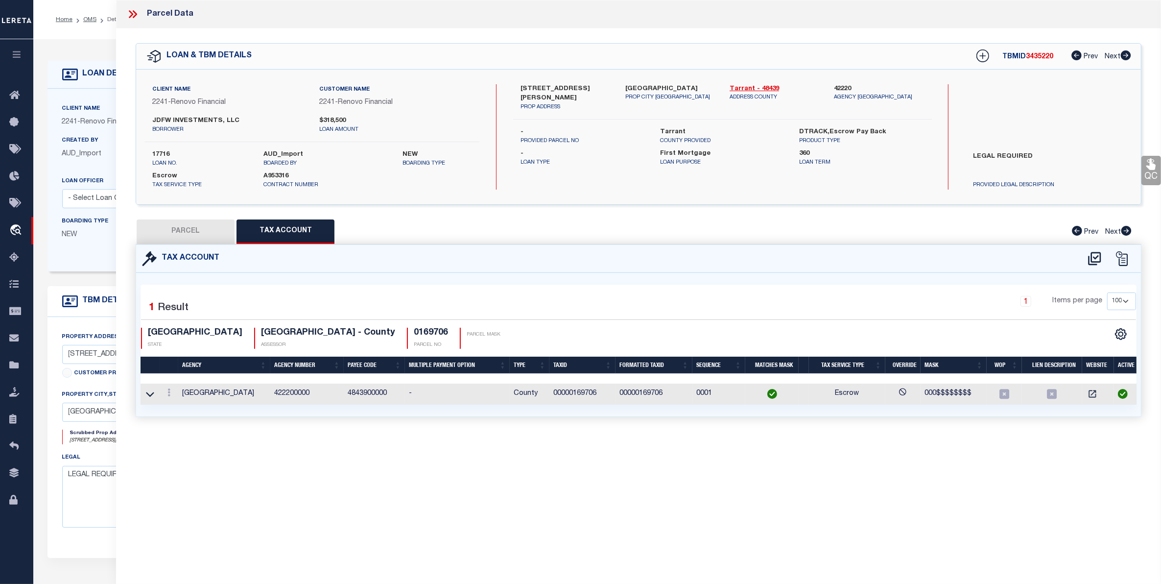
select select
click at [167, 234] on button "PARCEL" at bounding box center [186, 231] width 98 height 24
select select "AS"
select select
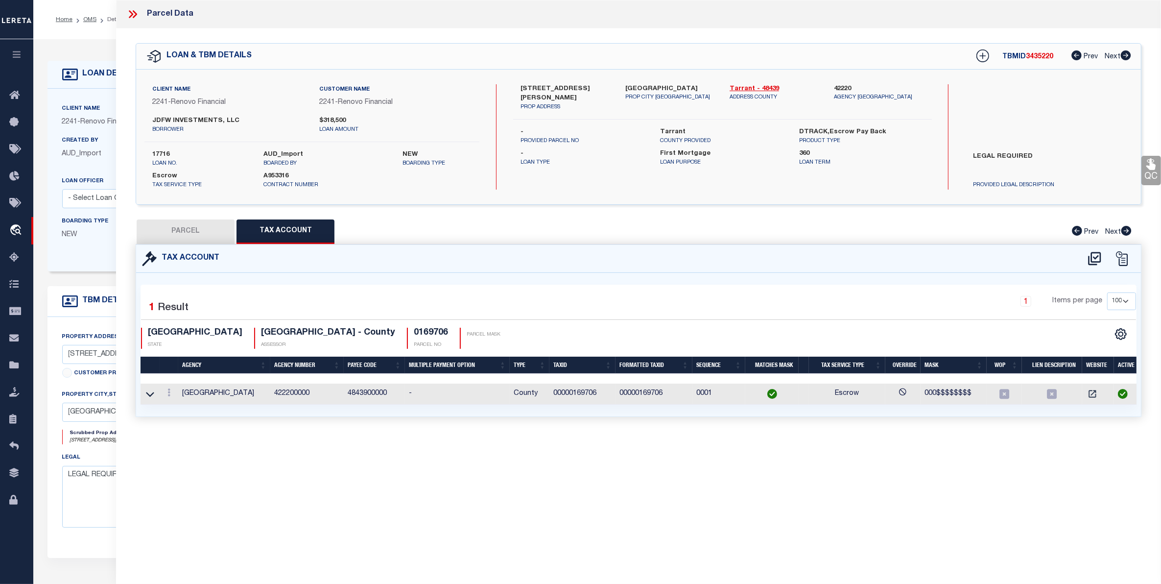
checkbox input "false"
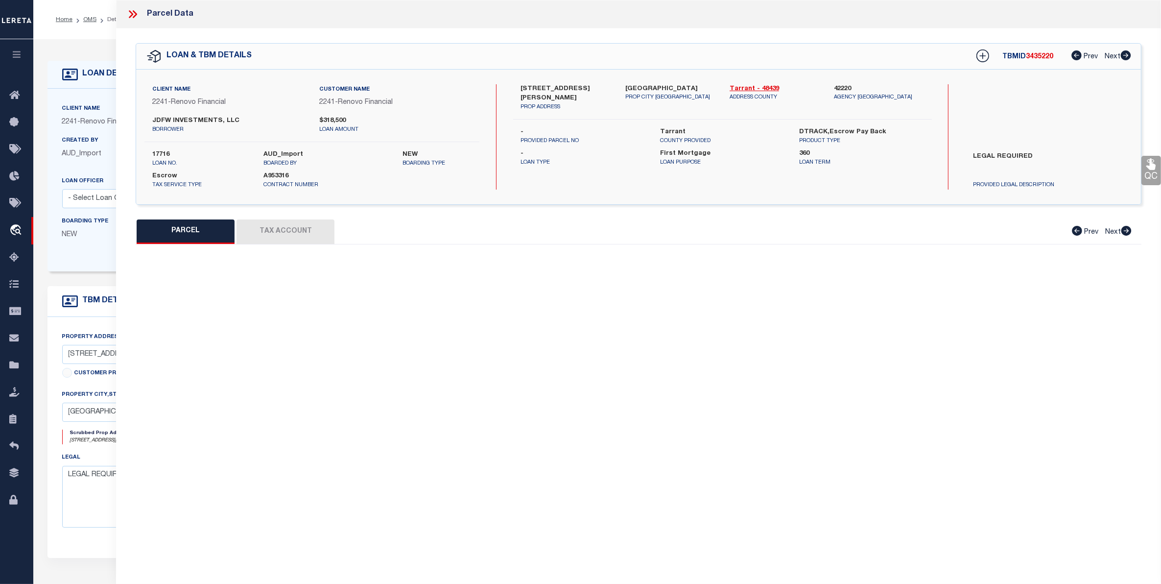
select select "CP"
type input "JDFW INVESTMENTS LLC"
select select "AGW"
select select
type input "0001610 [PERSON_NAME] AVE"
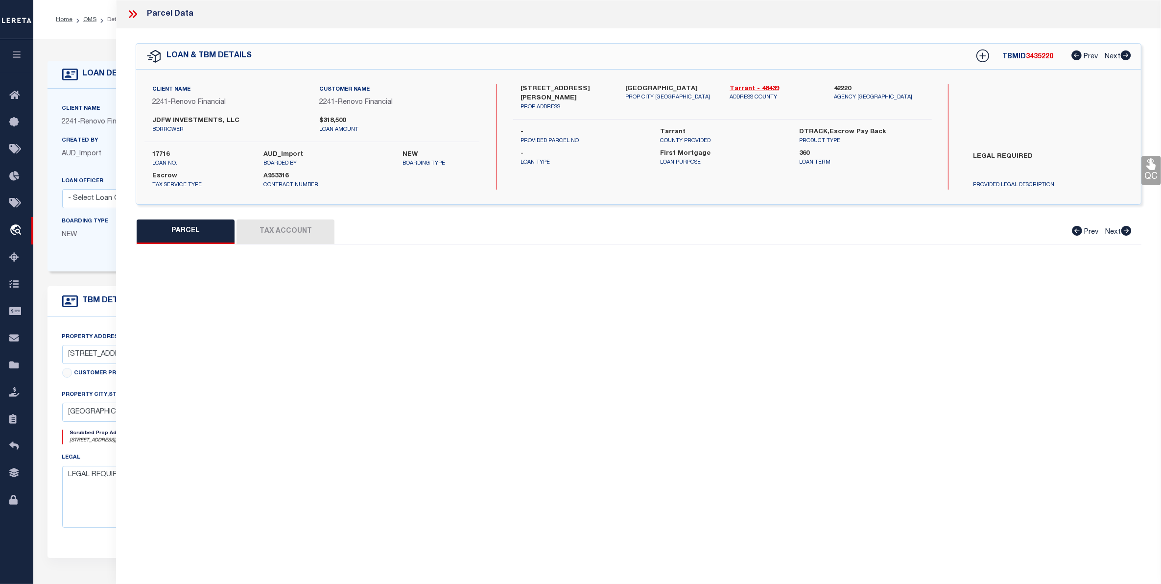
type textarea "[GEOGRAPHIC_DATA] ADDITION BLOCK A LOT 3"
